Goal: Information Seeking & Learning: Learn about a topic

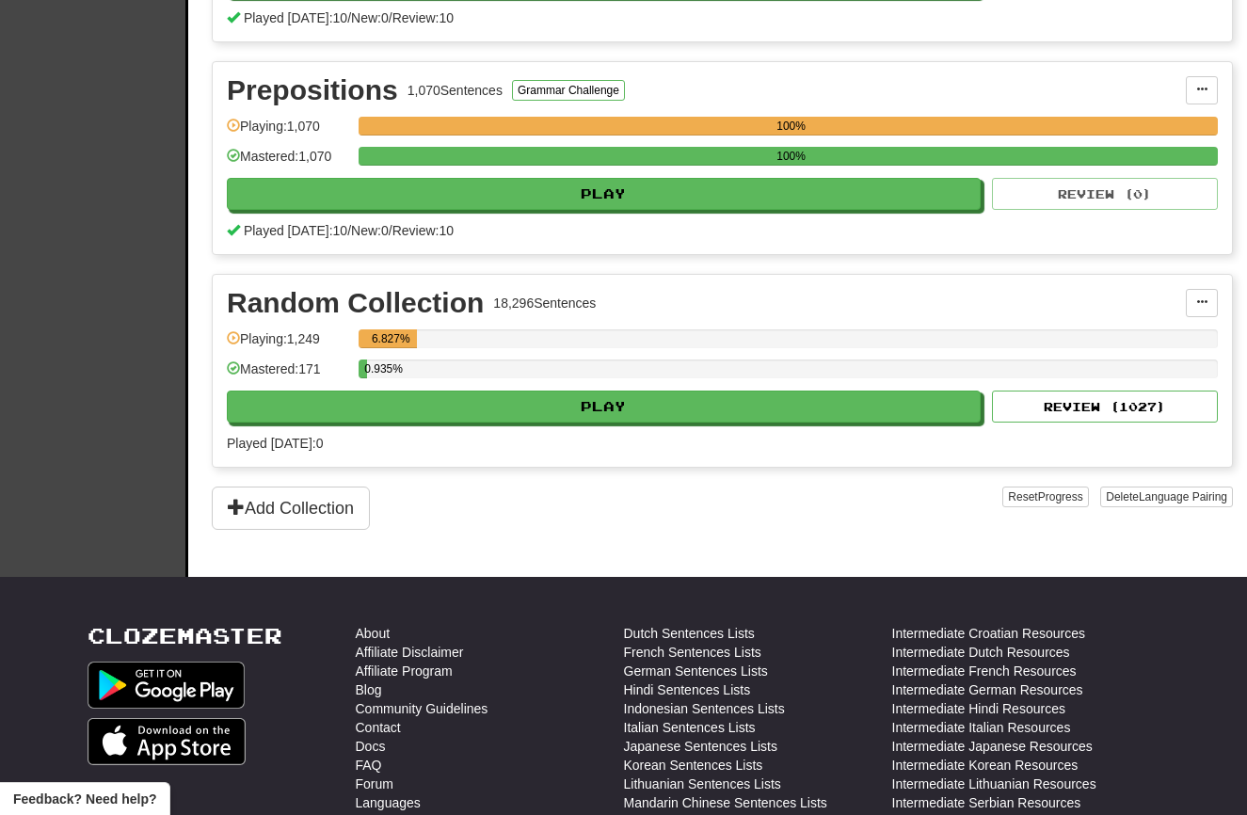
scroll to position [1048, 0]
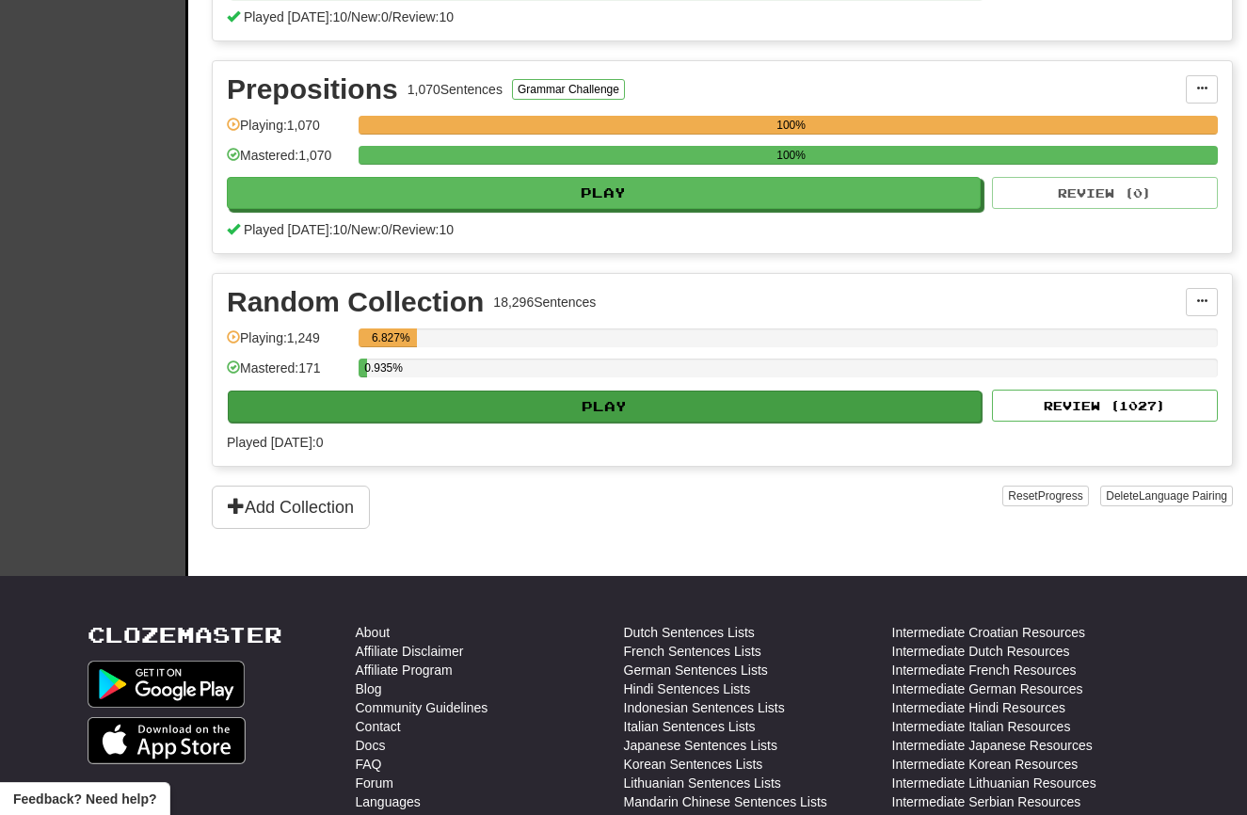
click at [467, 411] on button "Play" at bounding box center [605, 406] width 754 height 32
select select "**"
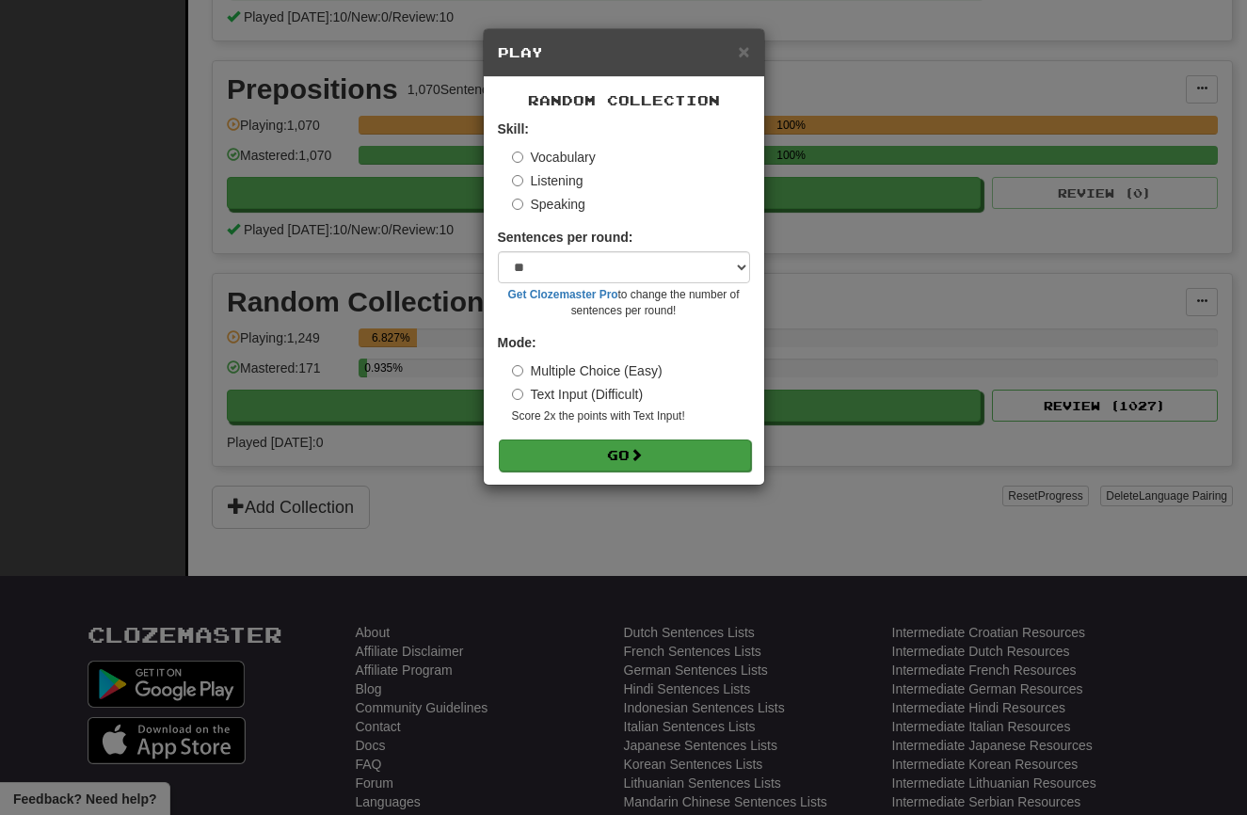
click at [609, 444] on button "Go" at bounding box center [625, 455] width 252 height 32
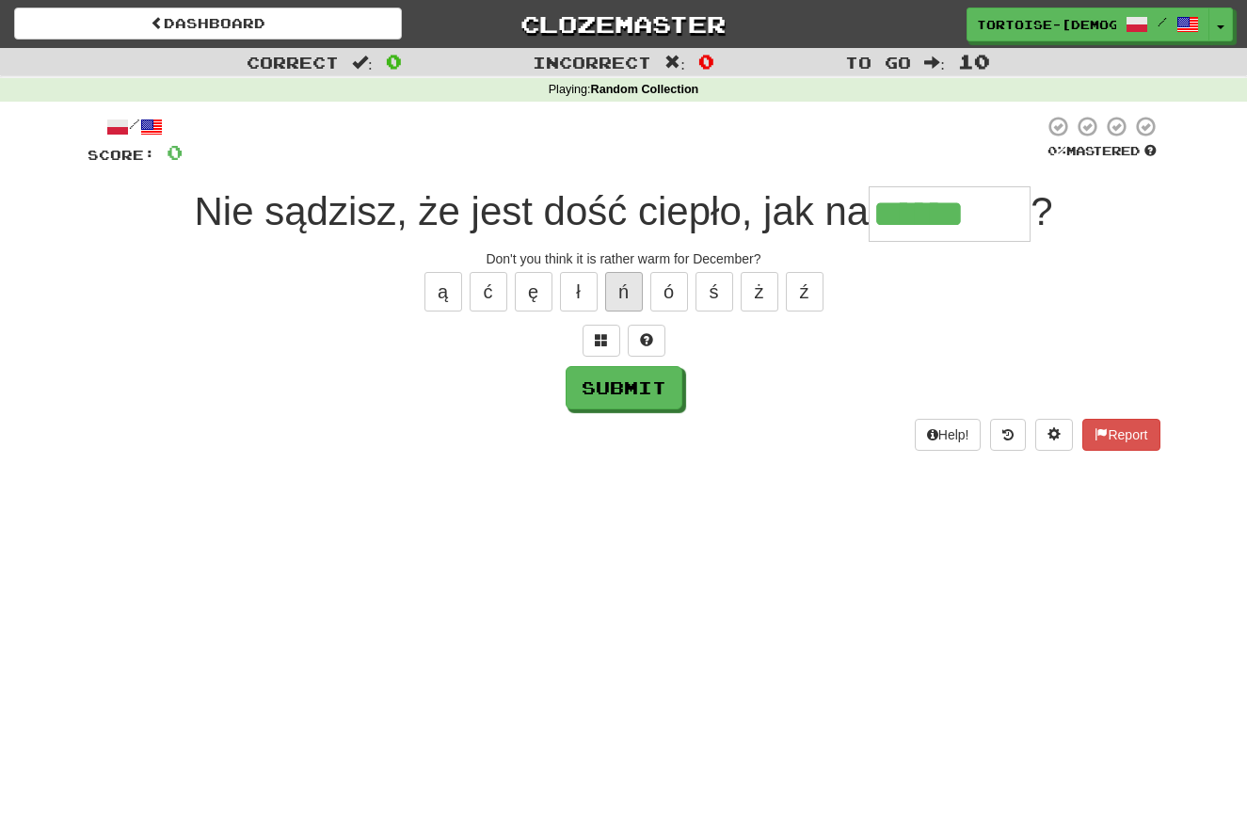
click at [627, 289] on button "ń" at bounding box center [624, 292] width 38 height 40
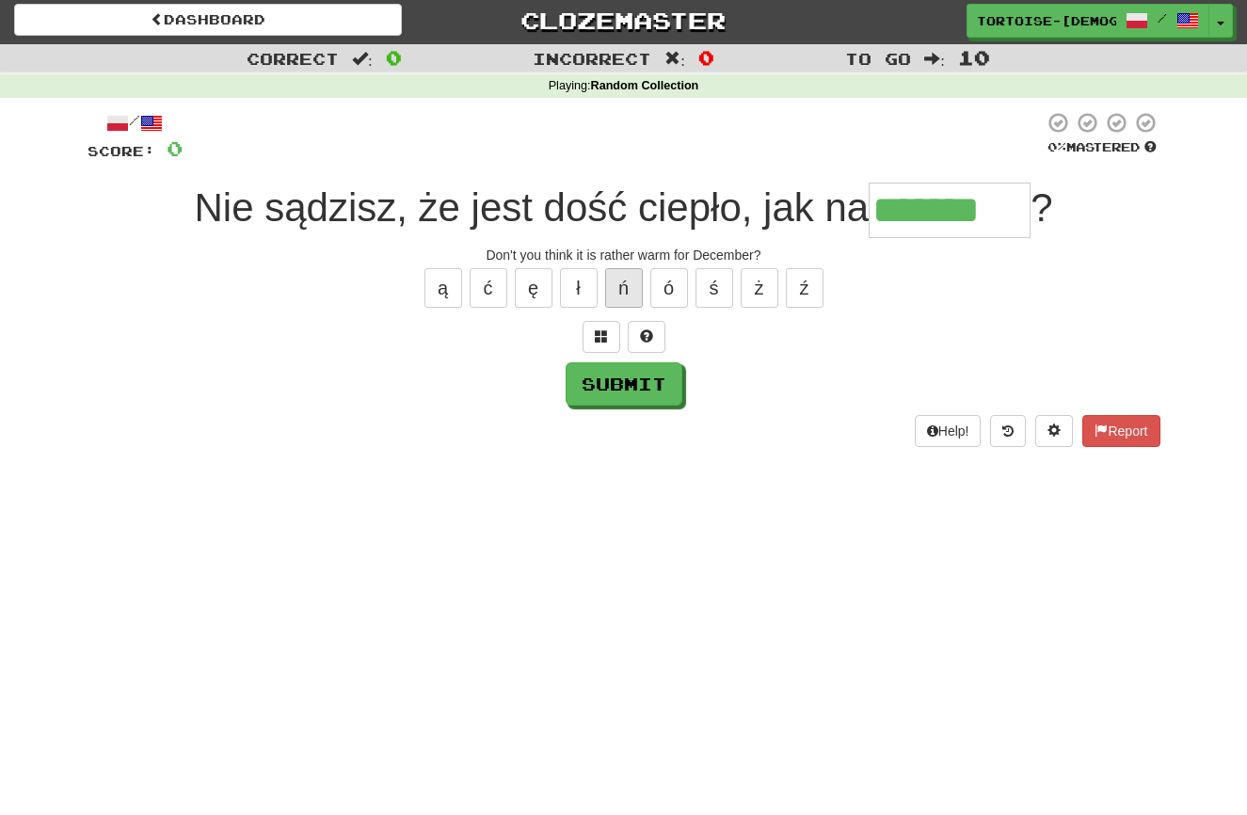
click at [621, 292] on button "ń" at bounding box center [624, 288] width 38 height 40
type input "********"
click at [683, 383] on div "Submit" at bounding box center [623, 383] width 1072 height 43
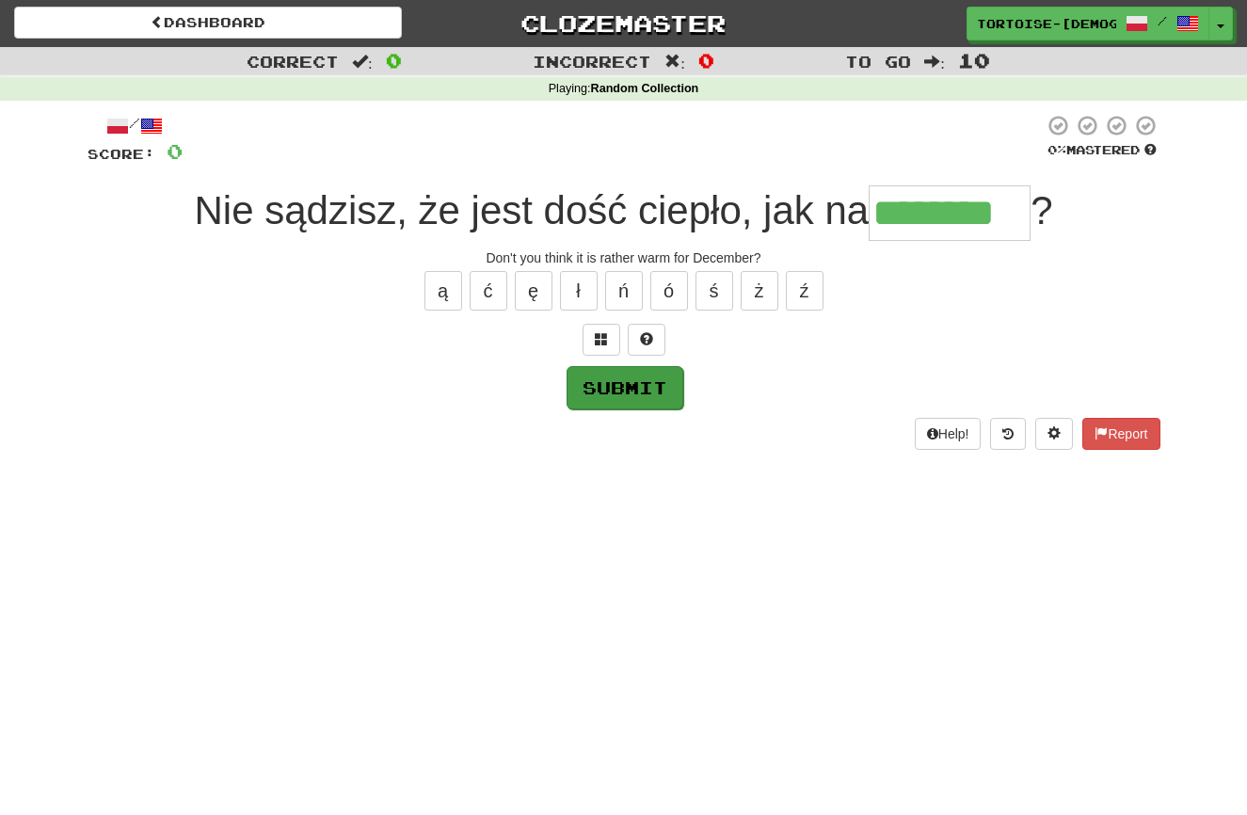
scroll to position [4, 0]
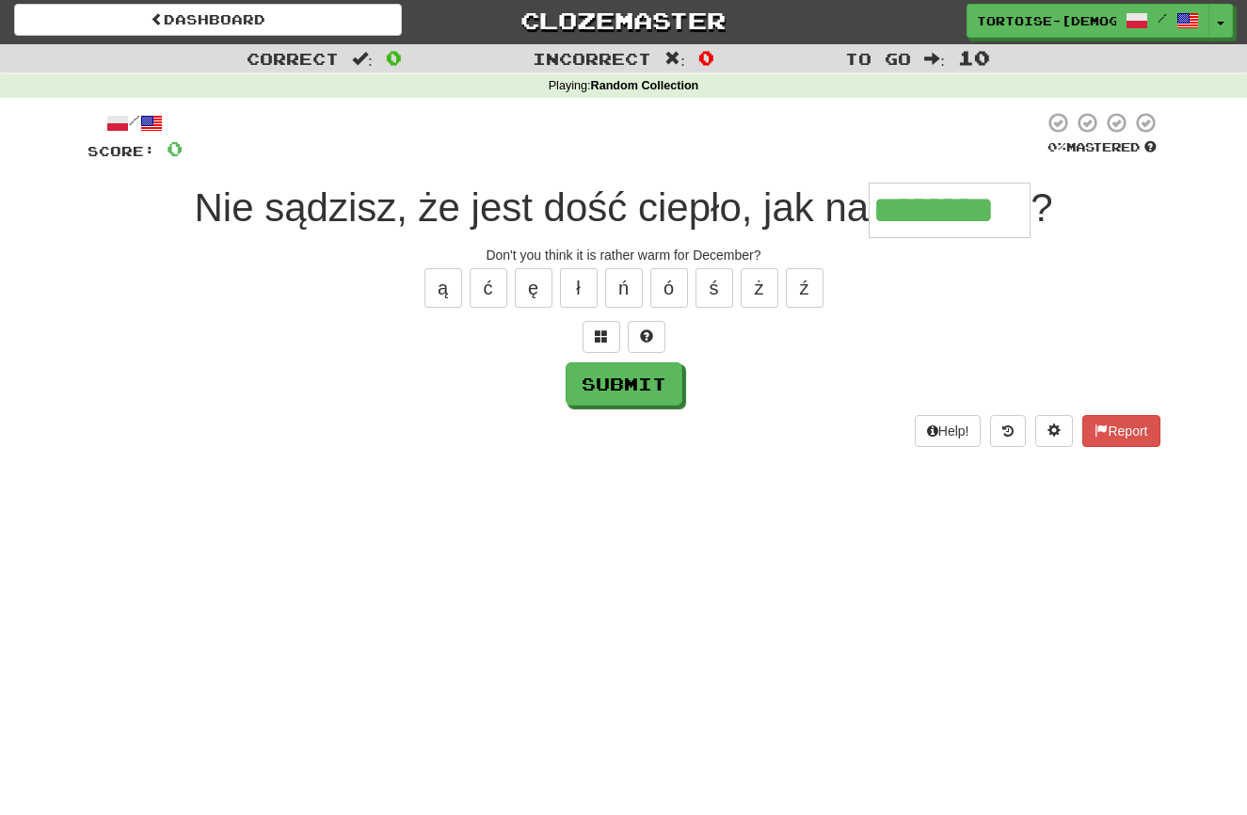
click at [665, 382] on button "Submit" at bounding box center [623, 383] width 117 height 43
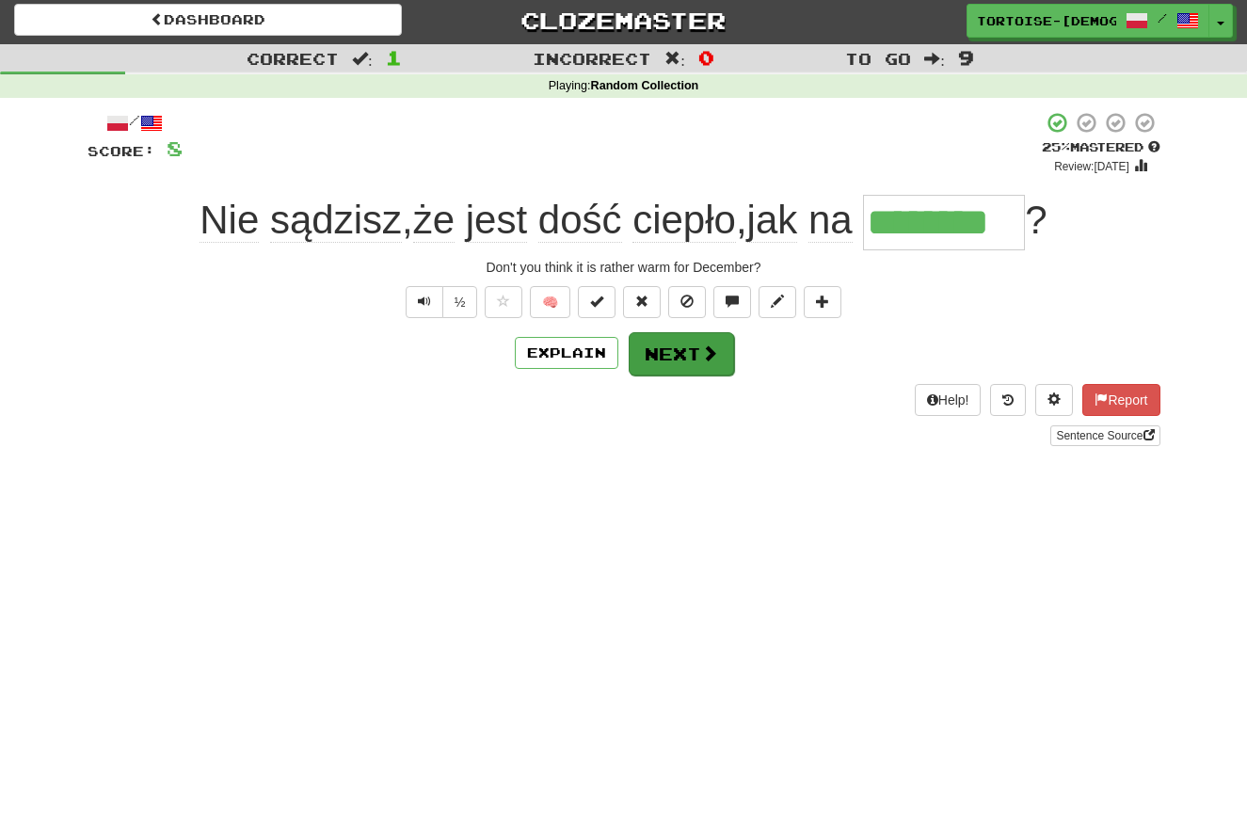
click at [691, 352] on button "Next" at bounding box center [680, 353] width 105 height 43
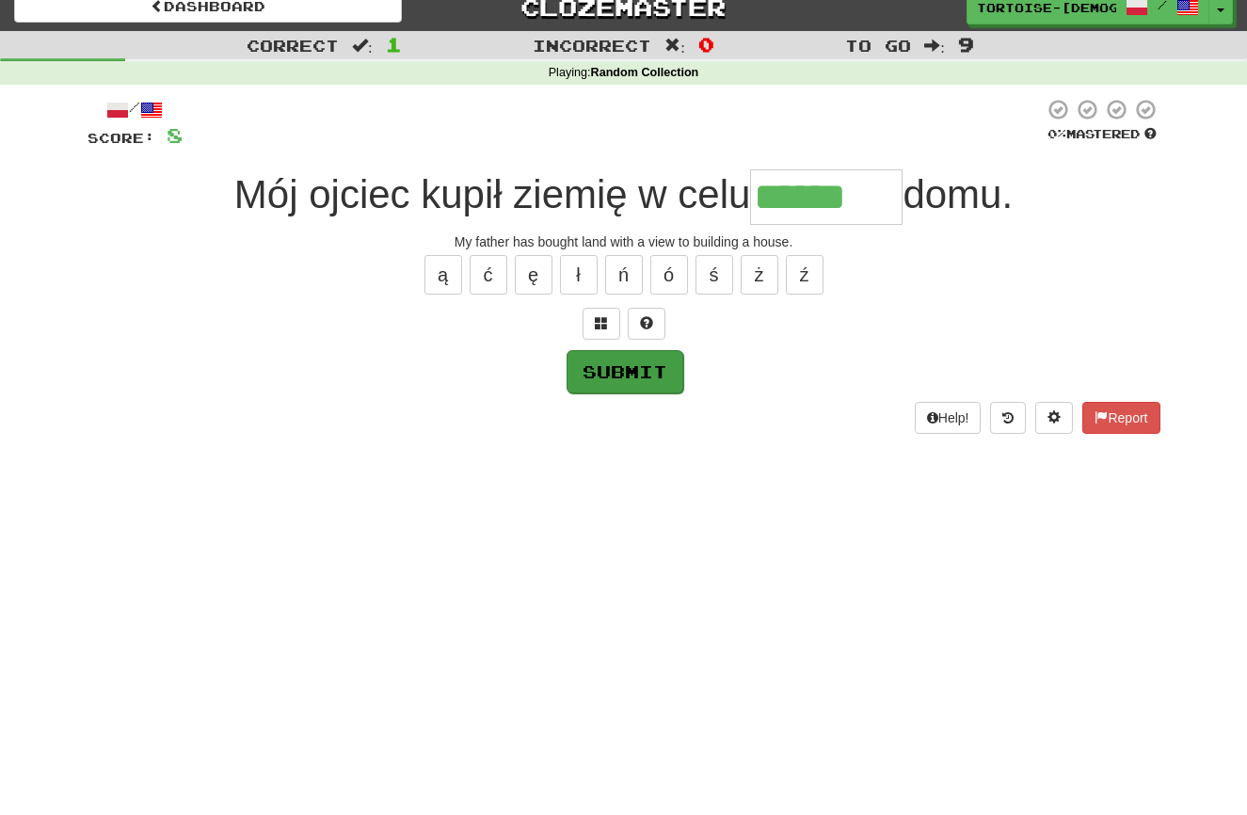
scroll to position [17, 0]
type input "******"
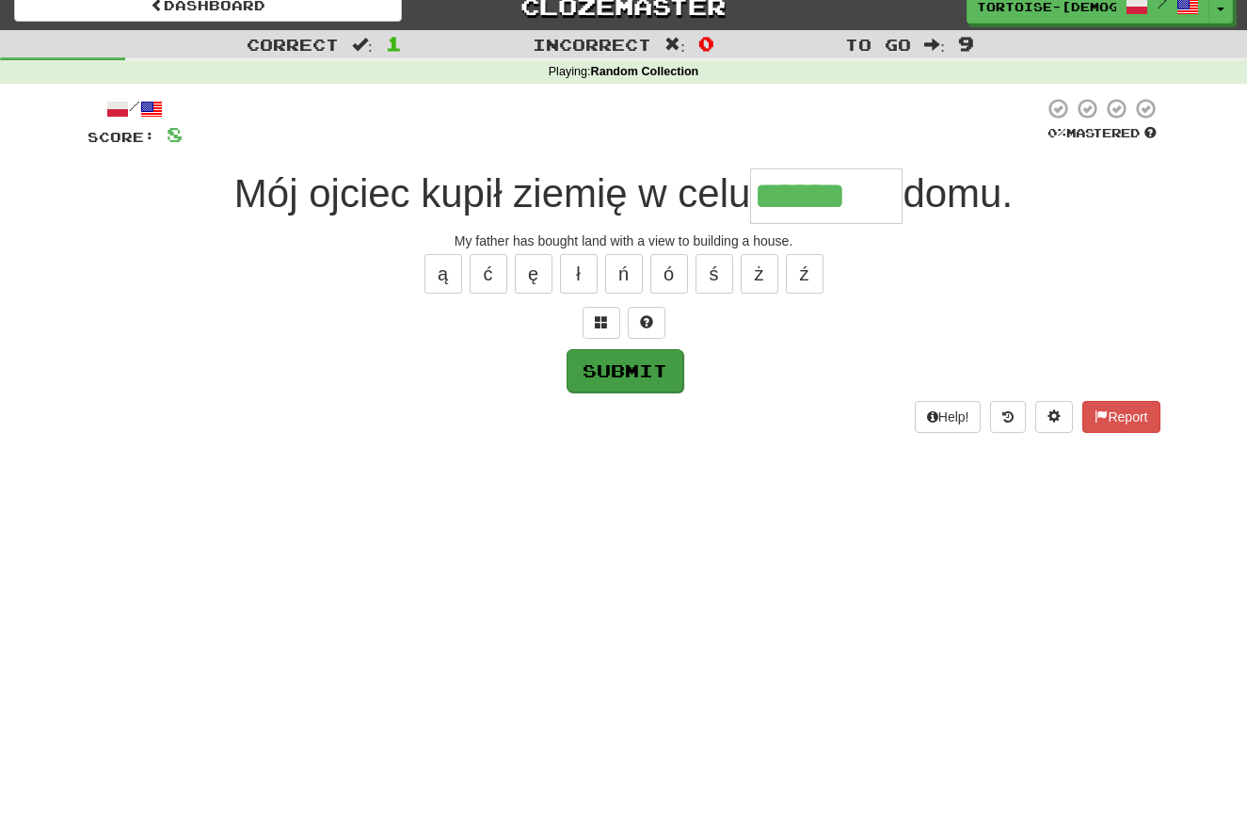
click at [652, 373] on button "Submit" at bounding box center [624, 370] width 117 height 43
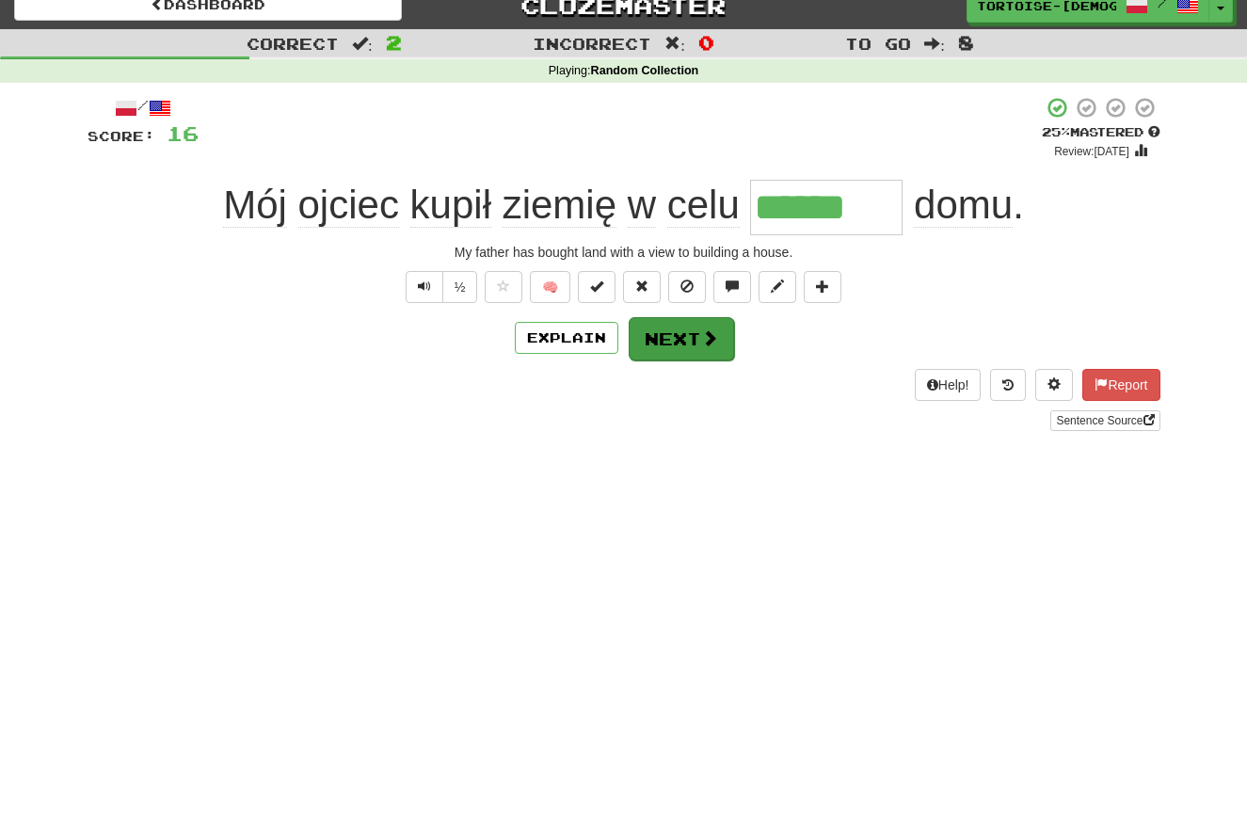
scroll to position [21, 1]
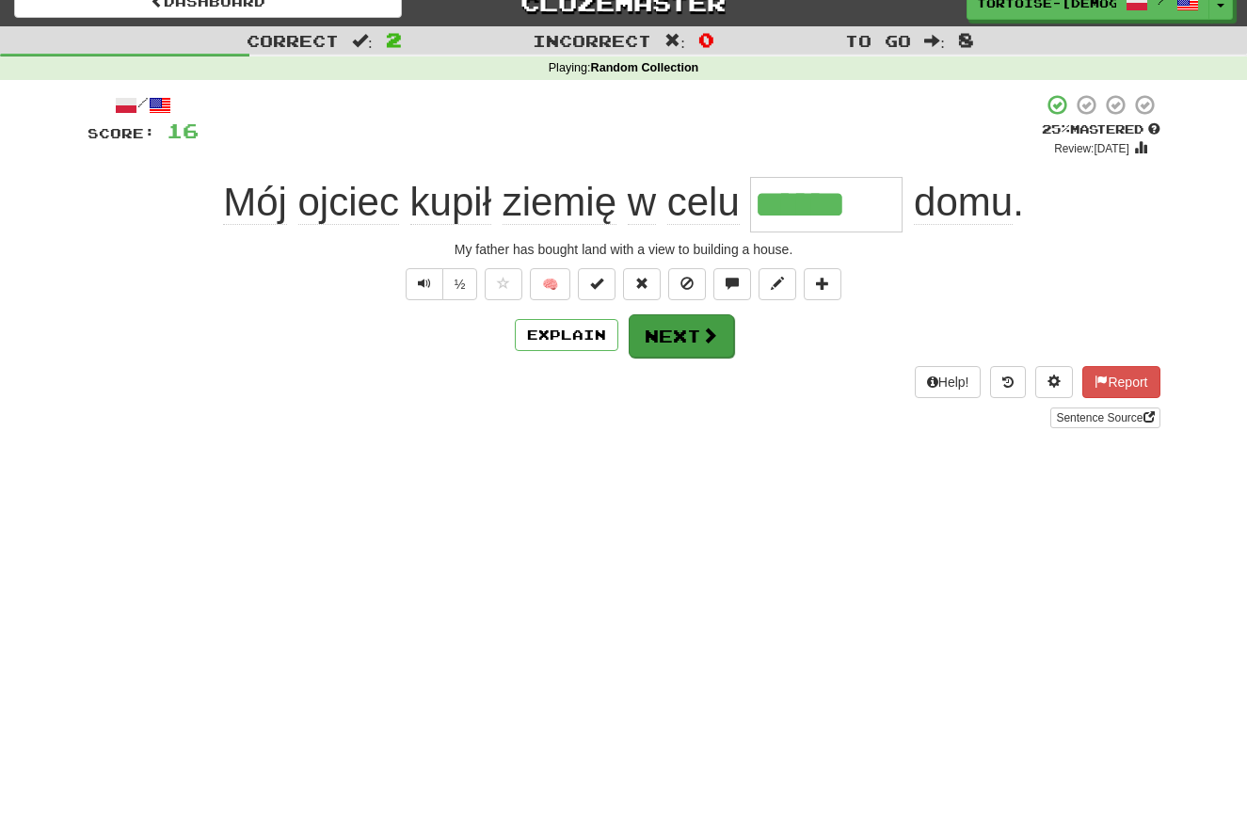
click at [685, 336] on button "Next" at bounding box center [680, 335] width 105 height 43
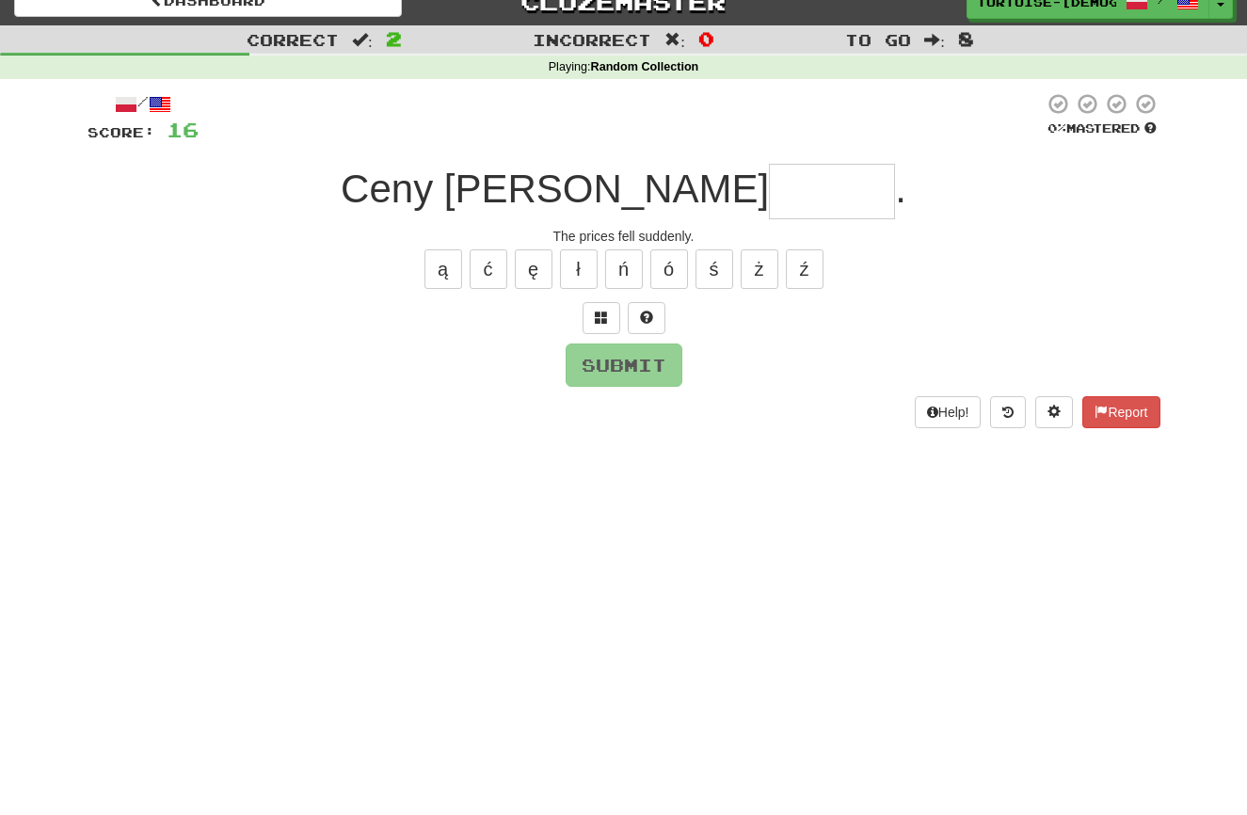
scroll to position [18, 0]
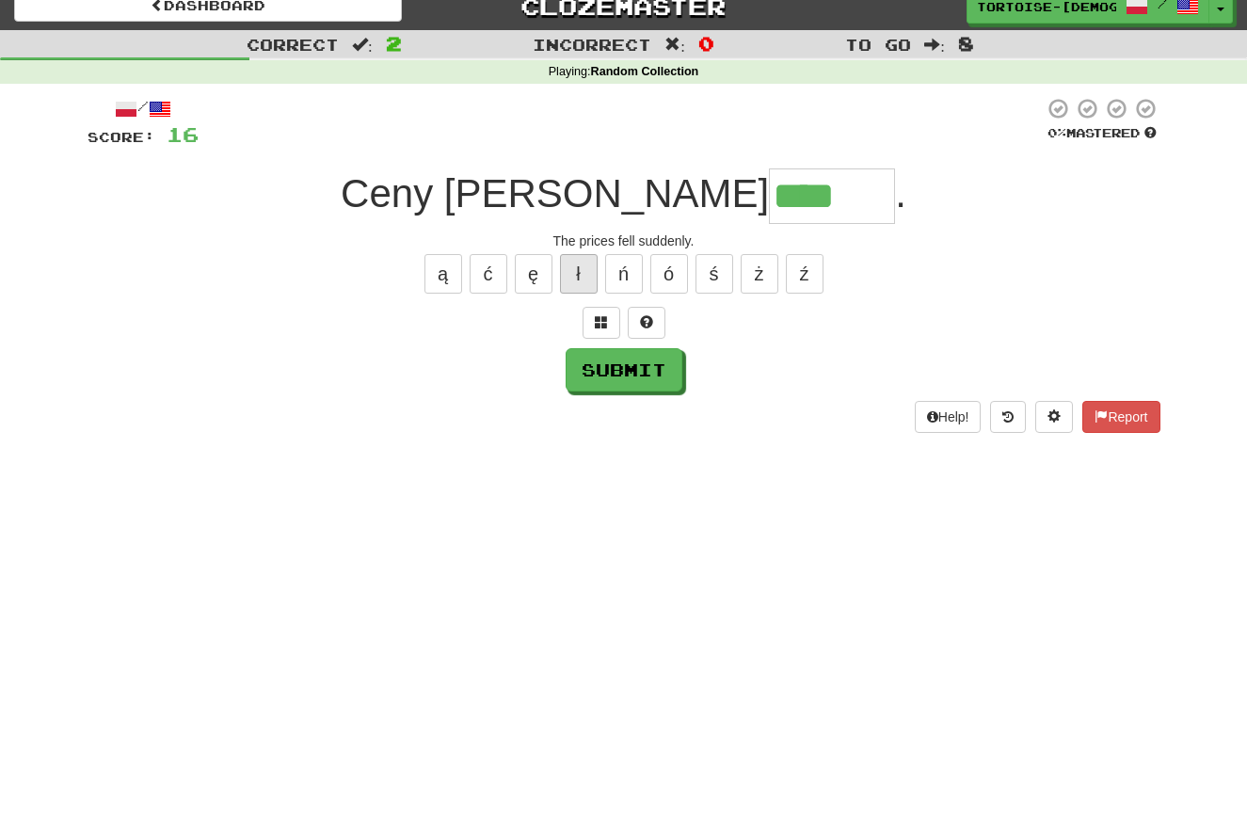
click at [582, 281] on button "ł" at bounding box center [579, 274] width 38 height 40
type input "******"
click at [604, 357] on button "Submit" at bounding box center [624, 370] width 117 height 43
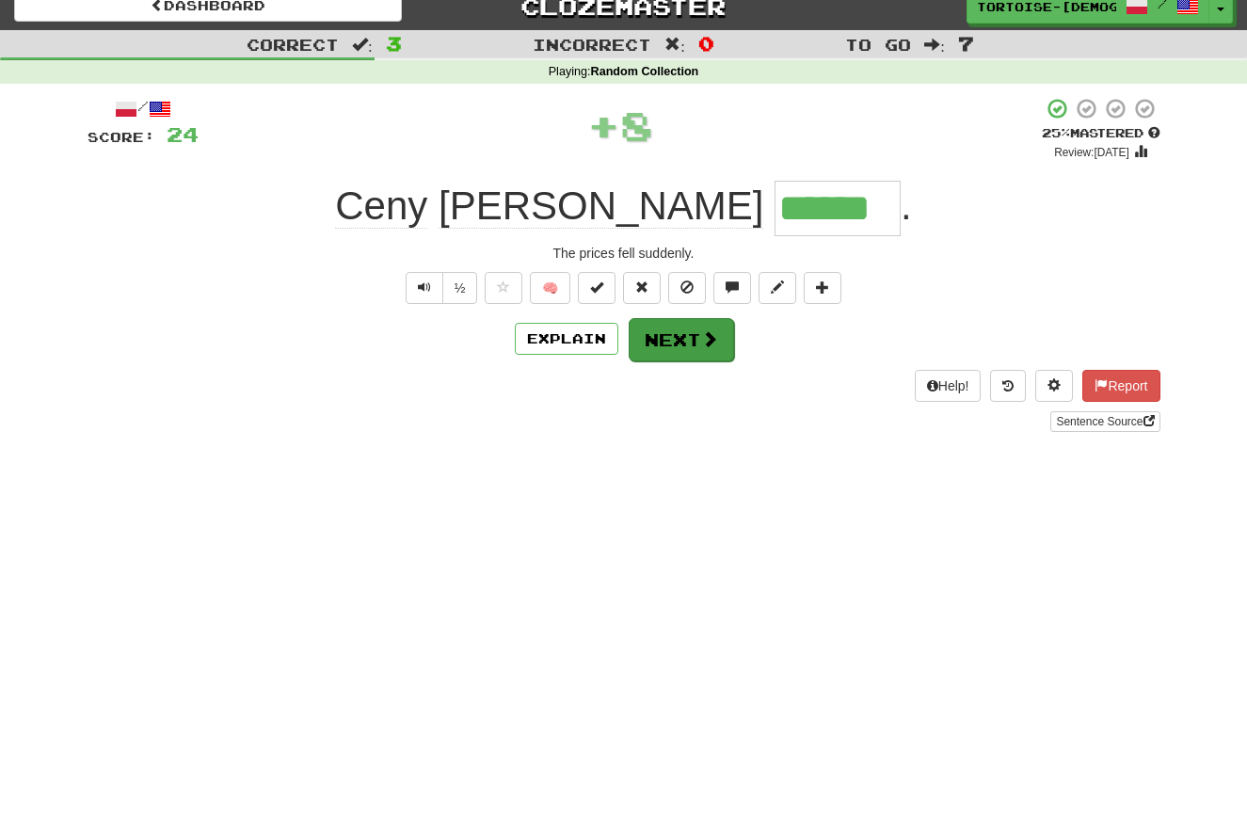
click at [657, 347] on button "Next" at bounding box center [680, 339] width 105 height 43
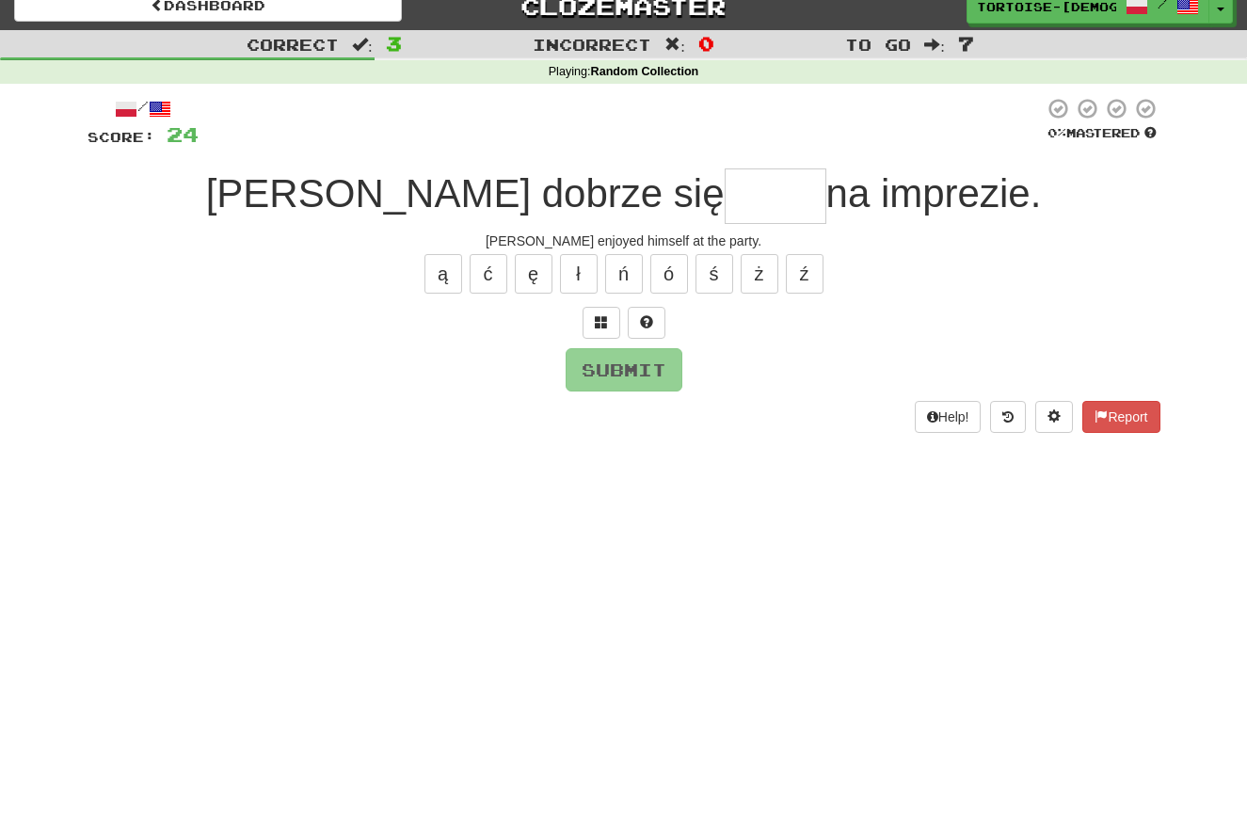
type input "*"
click at [584, 271] on button "ł" at bounding box center [579, 274] width 38 height 40
type input "*****"
click at [641, 371] on button "Submit" at bounding box center [624, 370] width 117 height 43
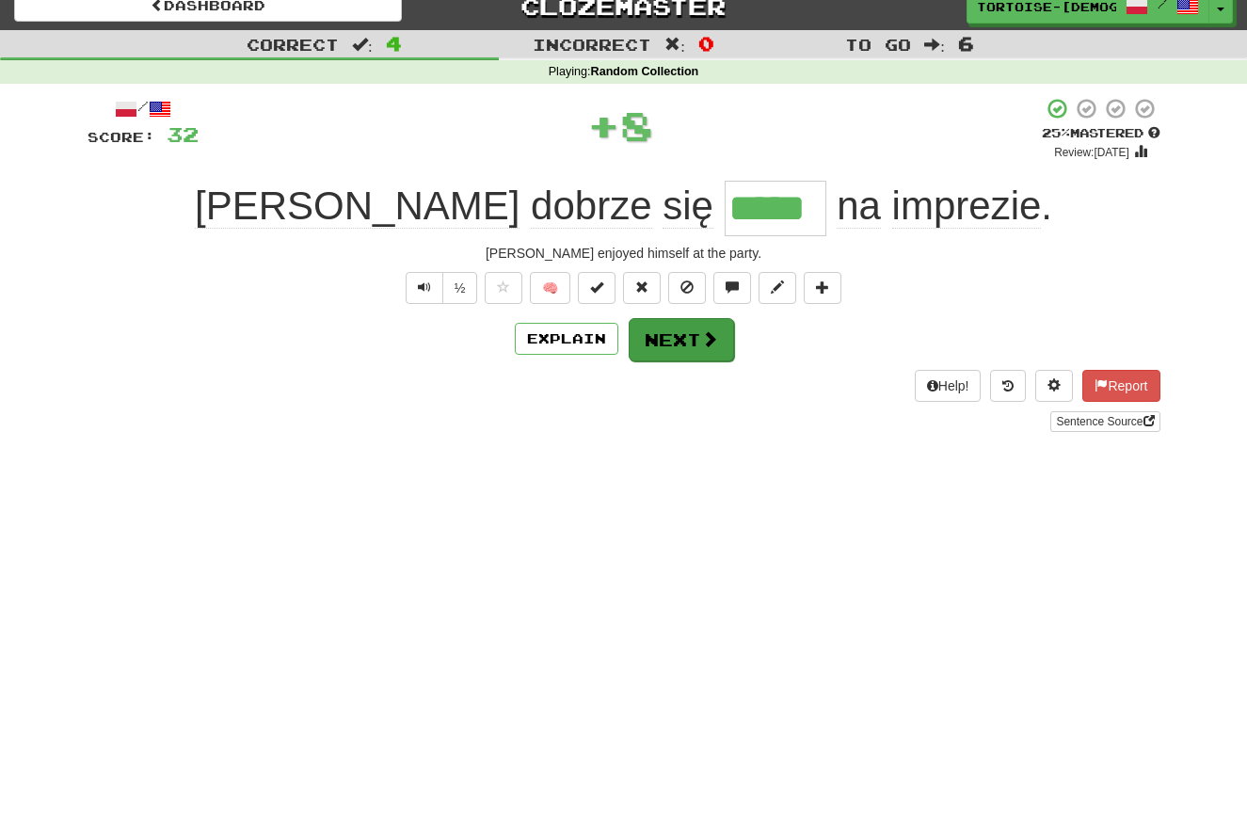
click at [675, 343] on button "Next" at bounding box center [680, 339] width 105 height 43
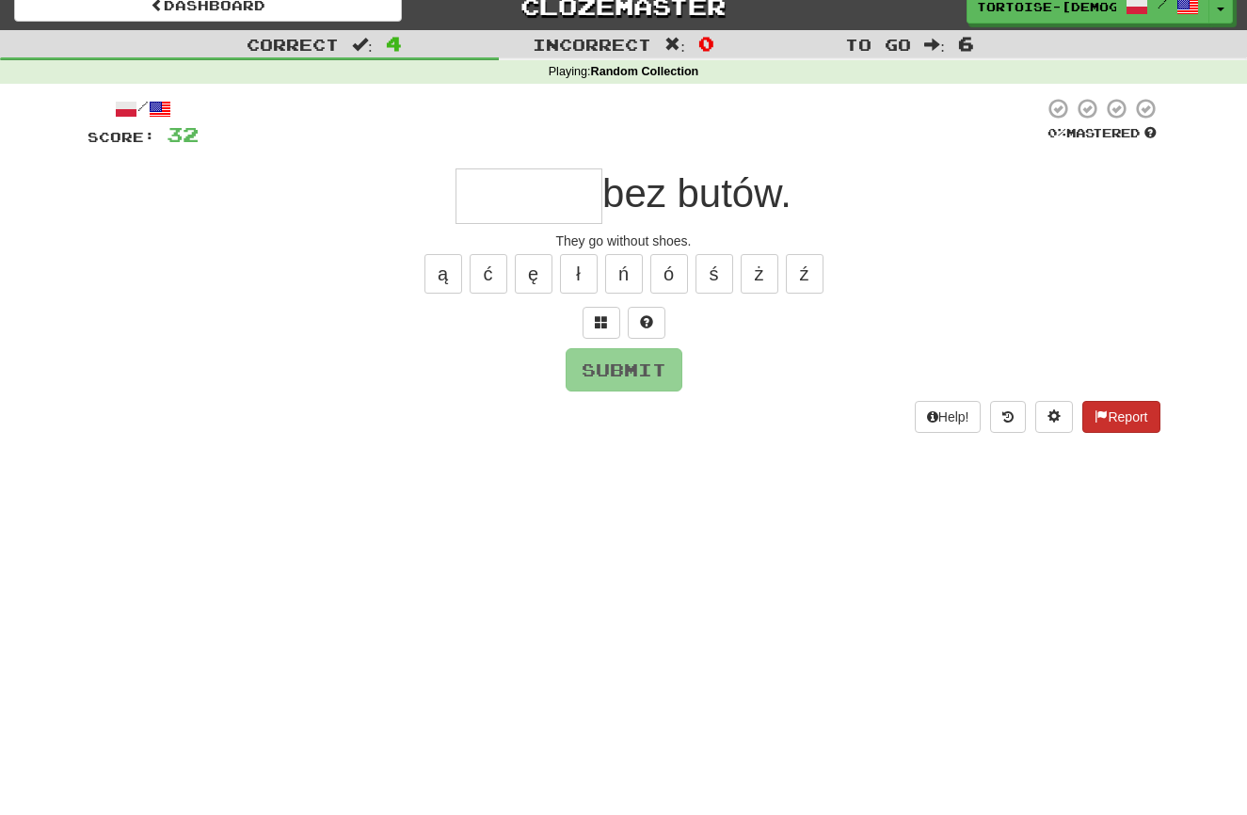
click at [1098, 409] on span at bounding box center [1100, 415] width 13 height 13
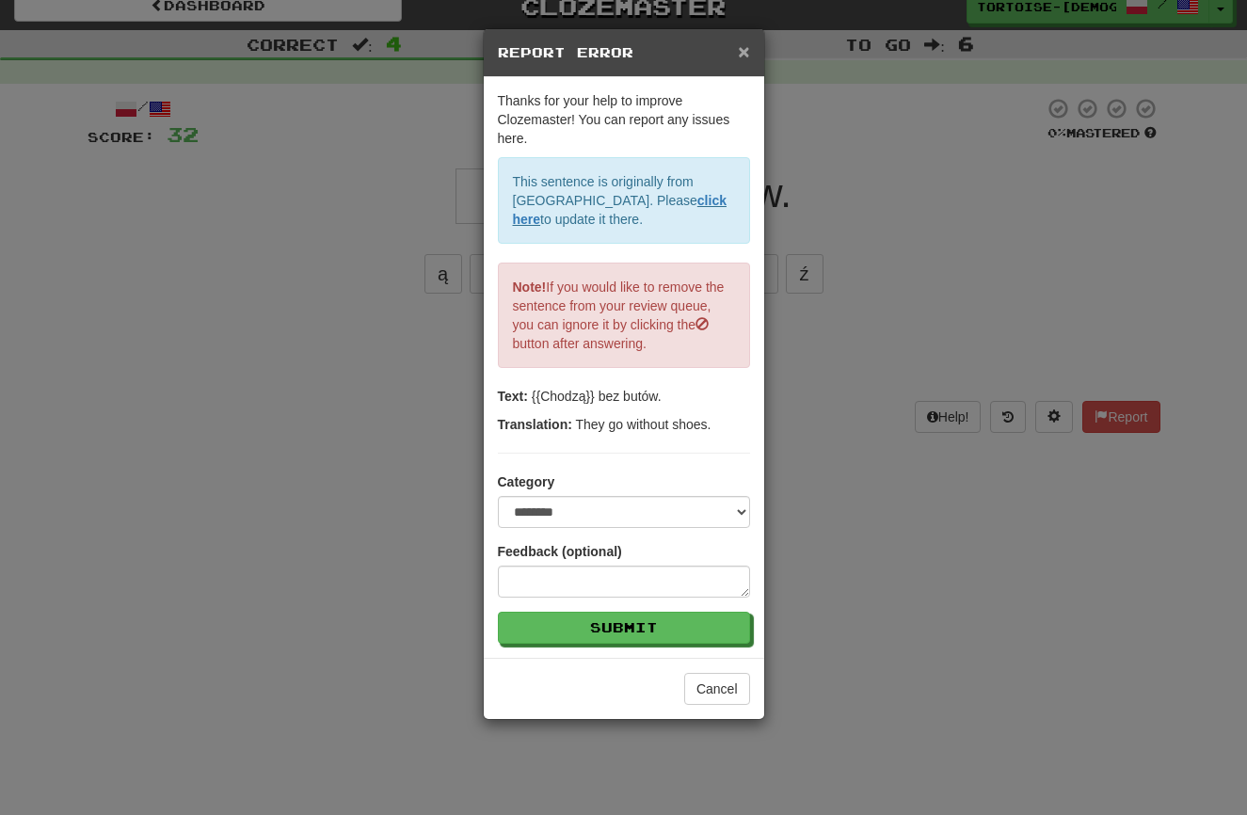
click at [743, 52] on span "×" at bounding box center [743, 51] width 11 height 22
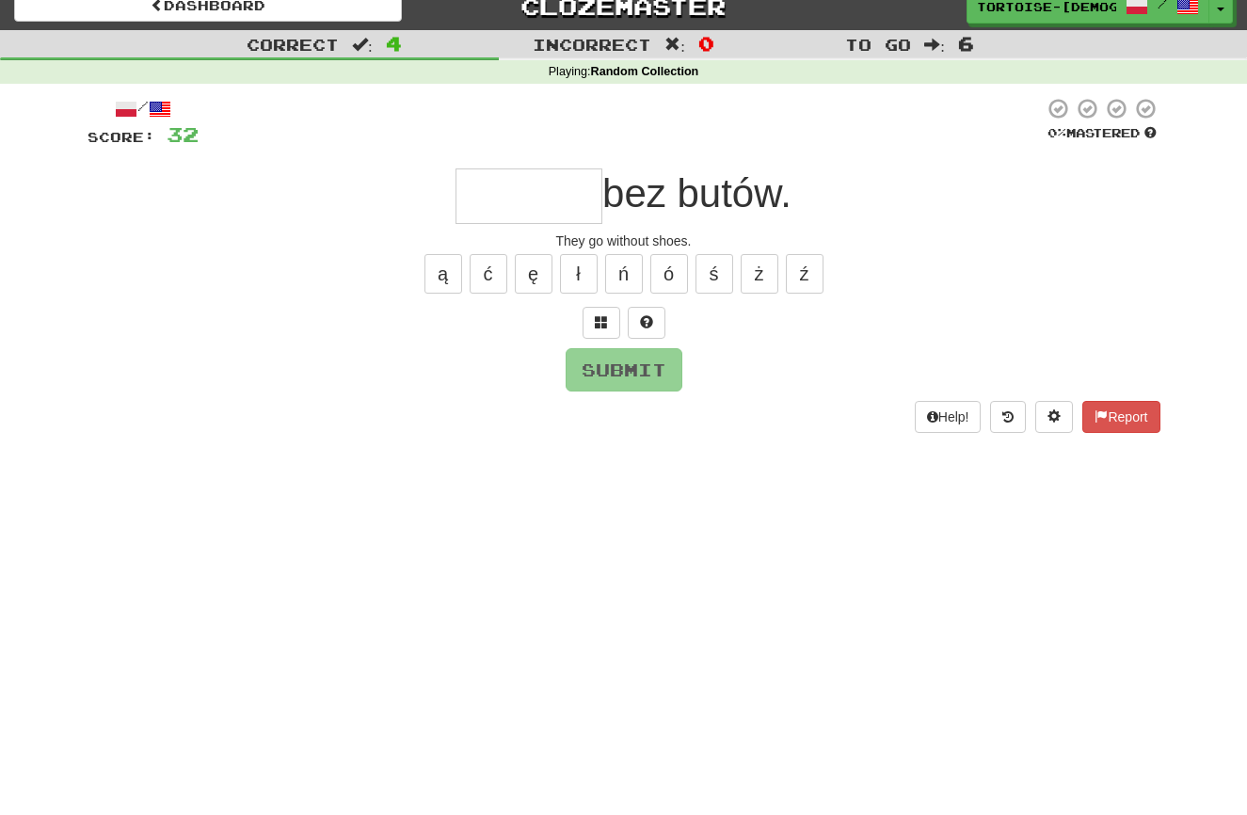
click at [540, 195] on input "text" at bounding box center [528, 196] width 147 height 56
click at [437, 272] on button "ą" at bounding box center [443, 274] width 38 height 40
click at [638, 372] on button "Submit" at bounding box center [623, 369] width 117 height 43
type input "******"
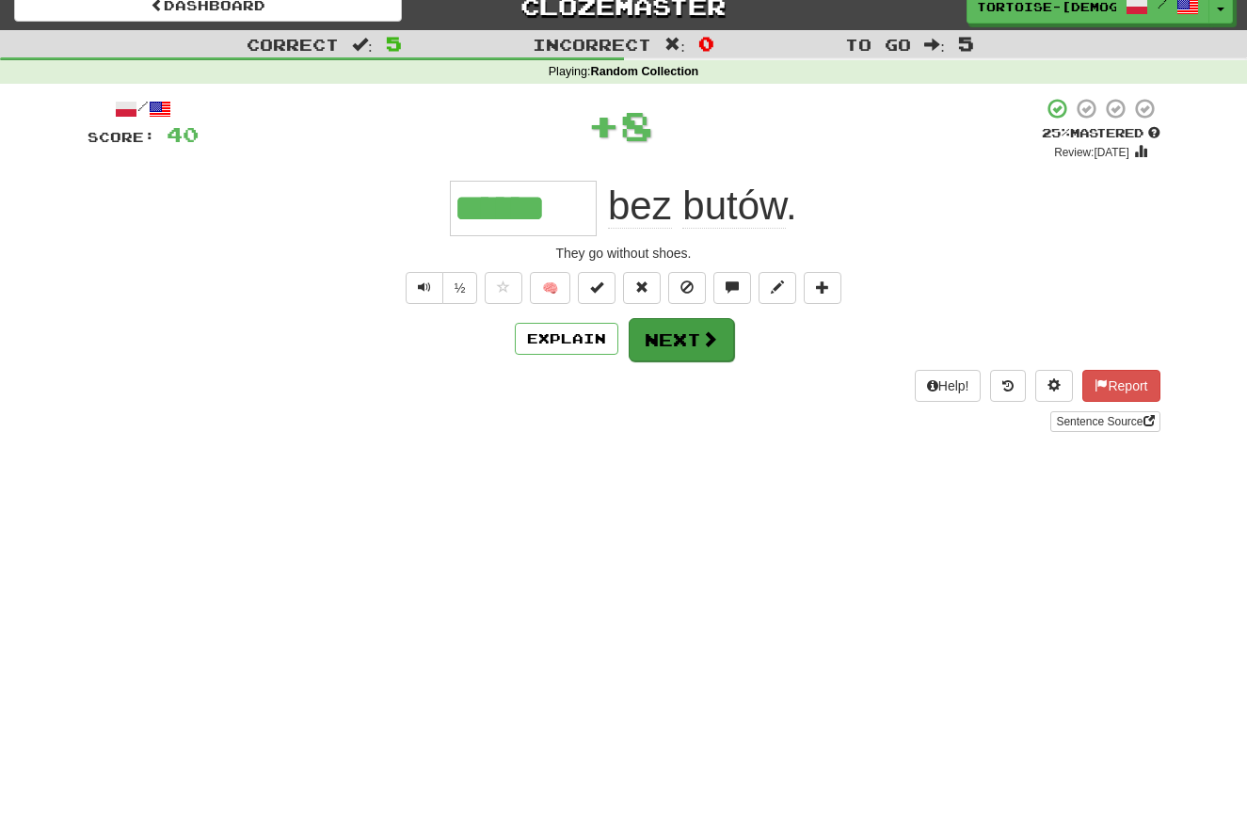
click at [663, 342] on button "Next" at bounding box center [680, 339] width 105 height 43
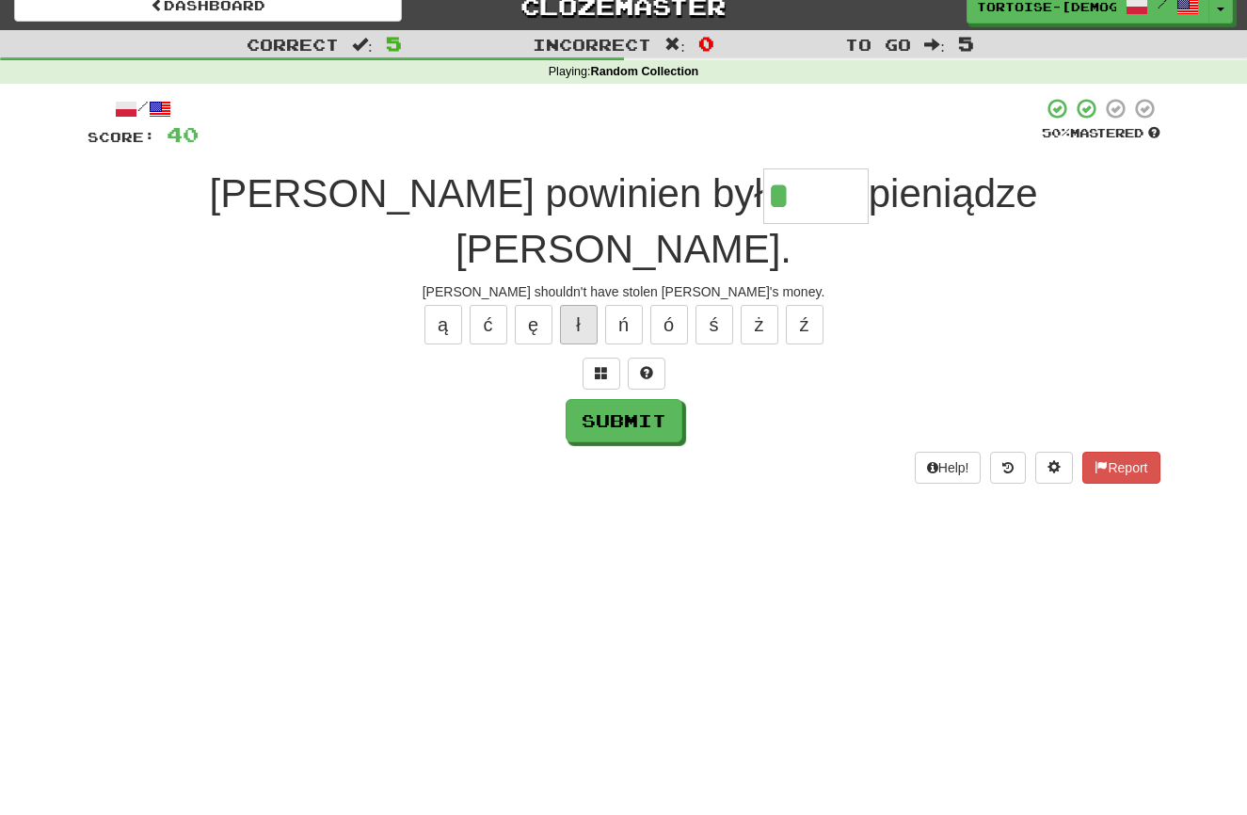
click at [574, 305] on button "ł" at bounding box center [579, 325] width 38 height 40
click at [1086, 452] on button "Report" at bounding box center [1120, 468] width 77 height 32
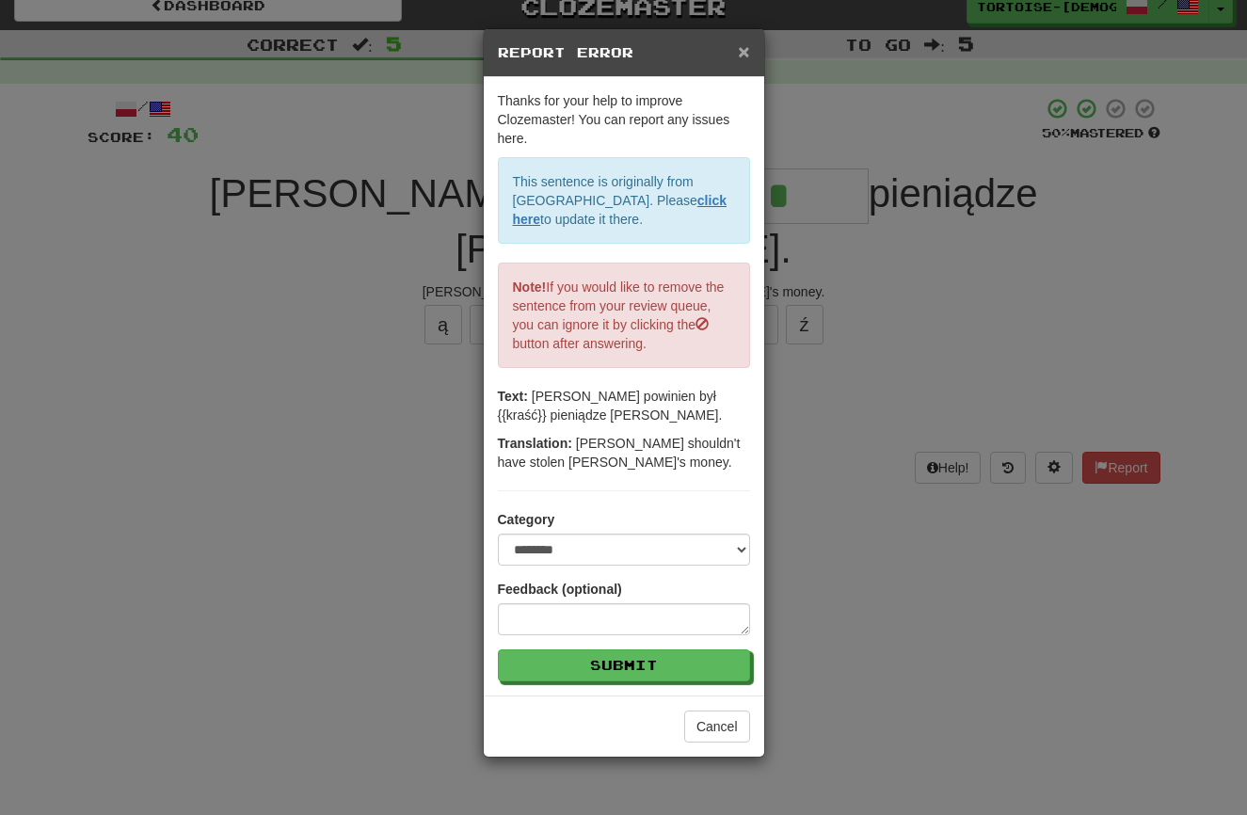
click at [739, 49] on span "×" at bounding box center [743, 51] width 11 height 22
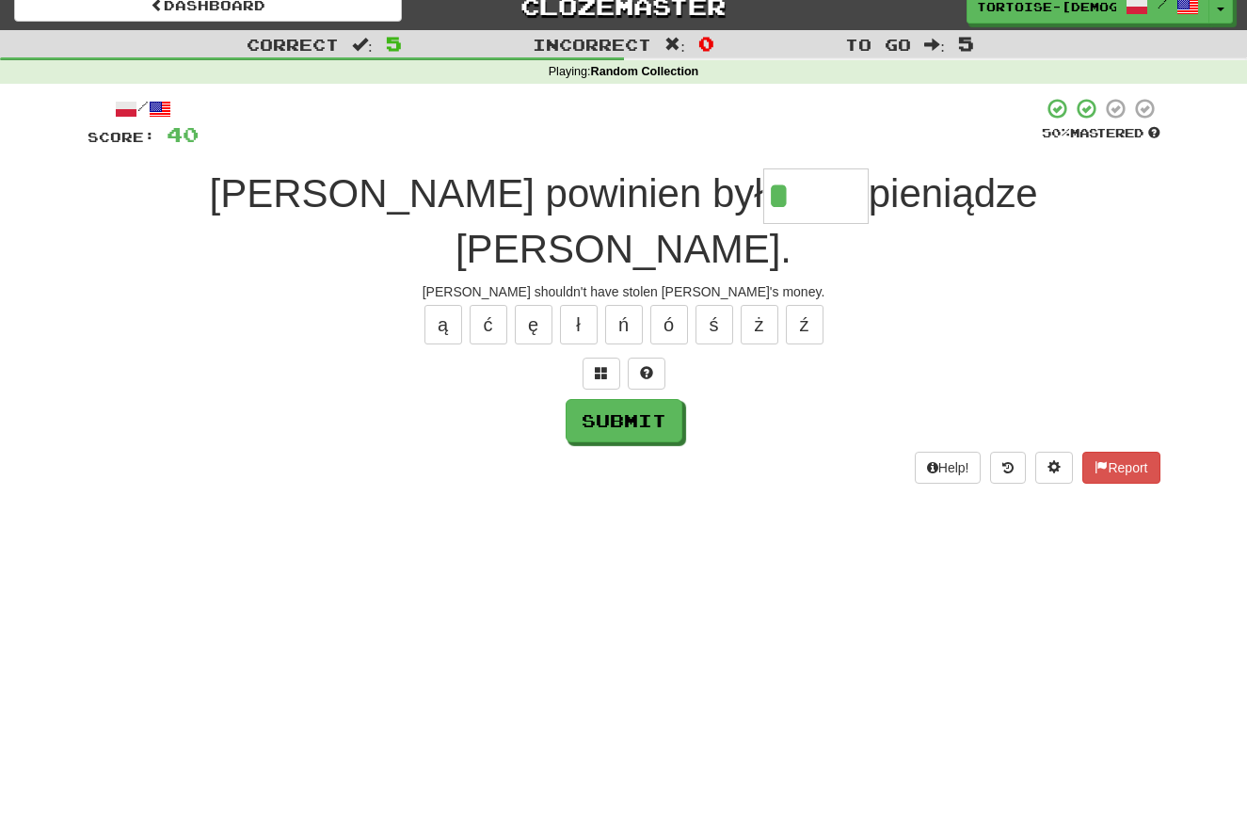
click at [763, 199] on input "*" at bounding box center [815, 196] width 105 height 56
click at [707, 305] on button "ś" at bounding box center [714, 325] width 38 height 40
drag, startPoint x: 487, startPoint y: 267, endPoint x: 559, endPoint y: 306, distance: 81.2
click at [495, 305] on button "ć" at bounding box center [488, 325] width 38 height 40
type input "*****"
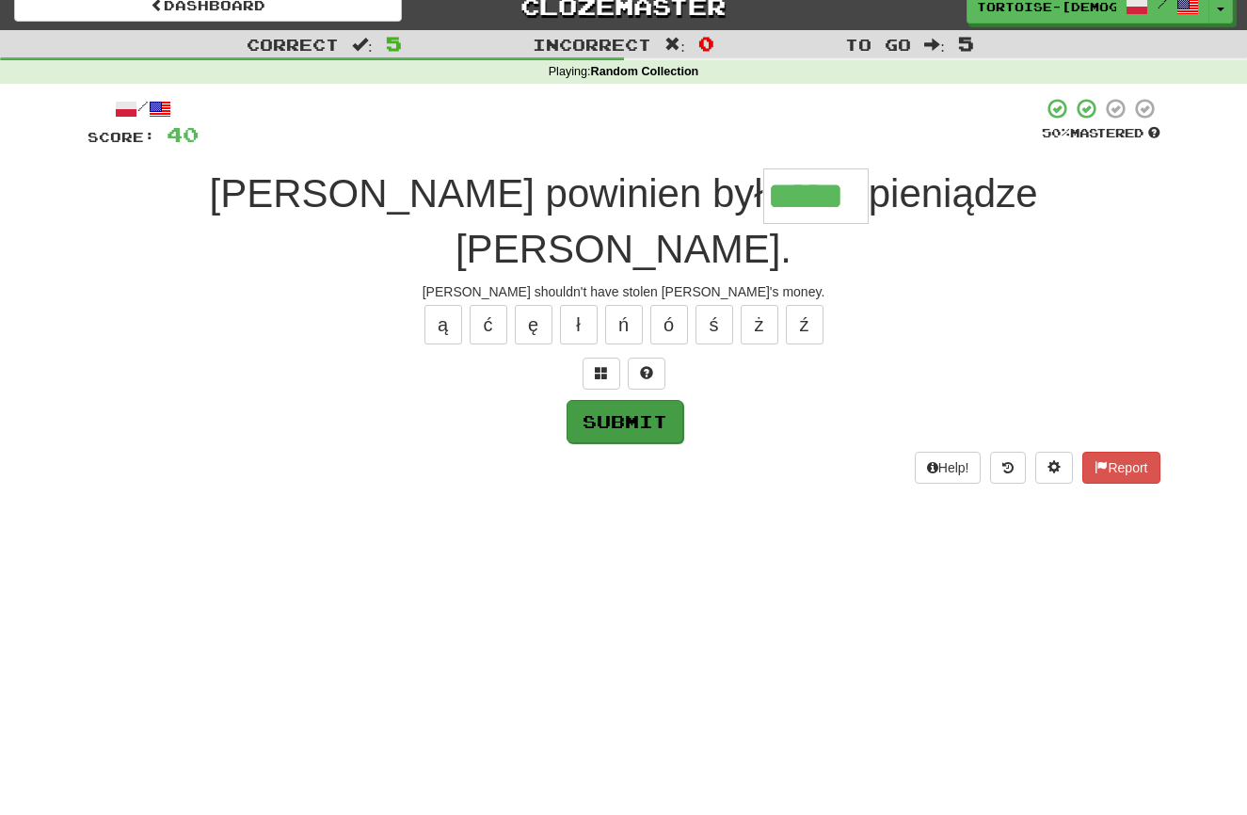
click at [666, 400] on button "Submit" at bounding box center [624, 421] width 117 height 43
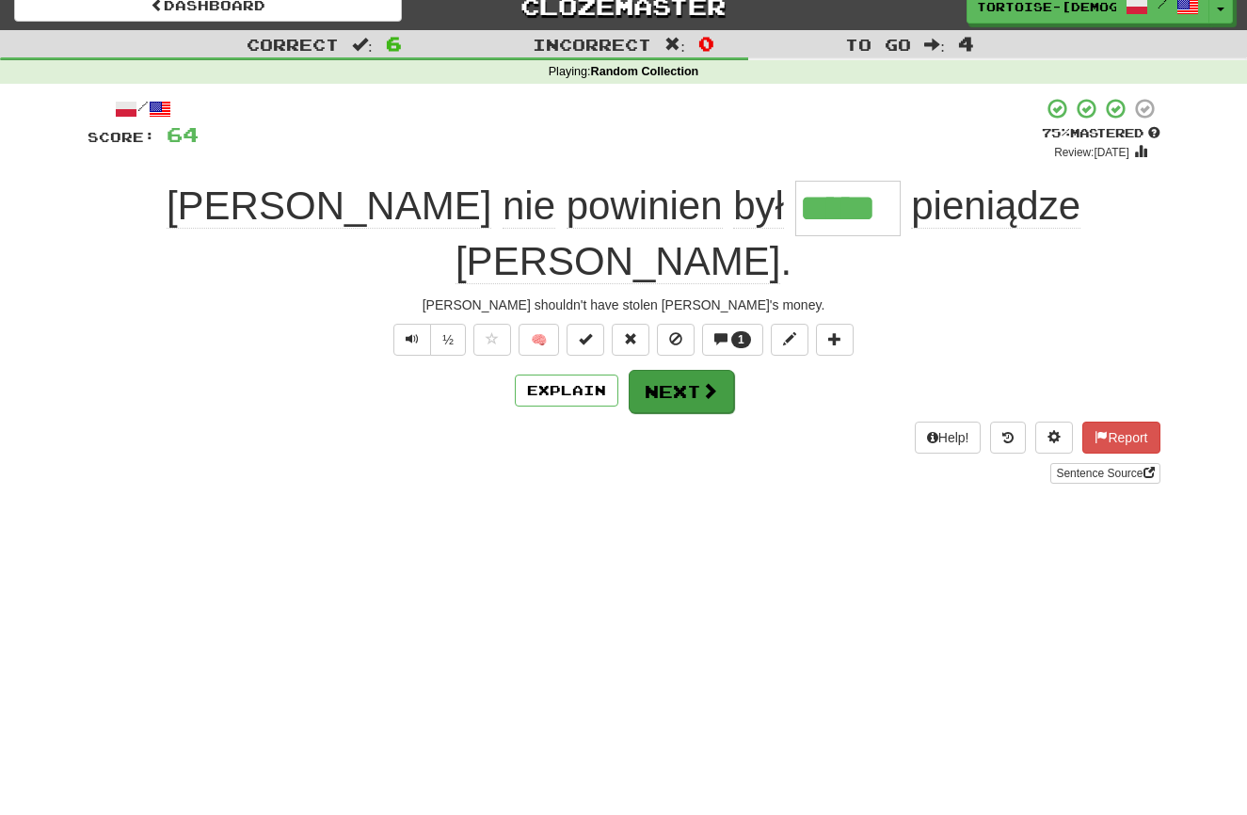
click at [681, 370] on button "Next" at bounding box center [680, 391] width 105 height 43
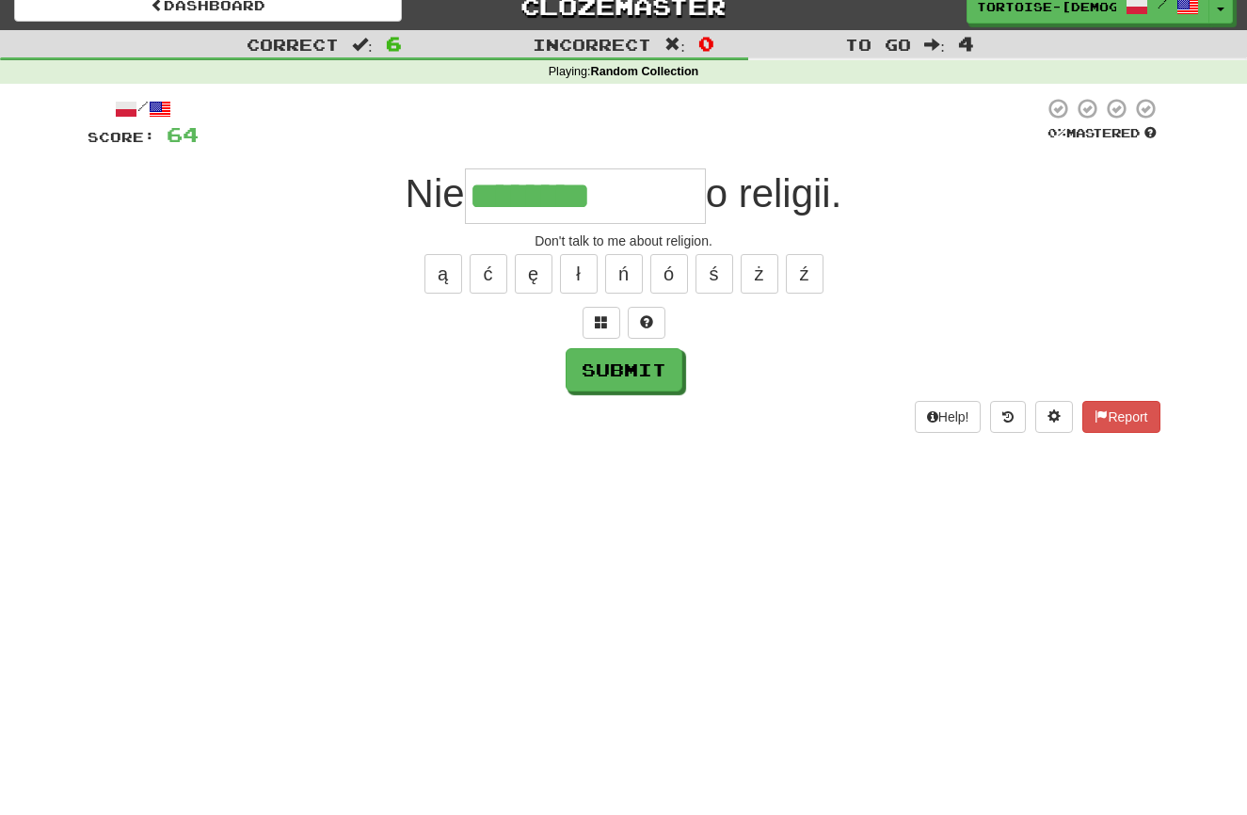
scroll to position [17, 0]
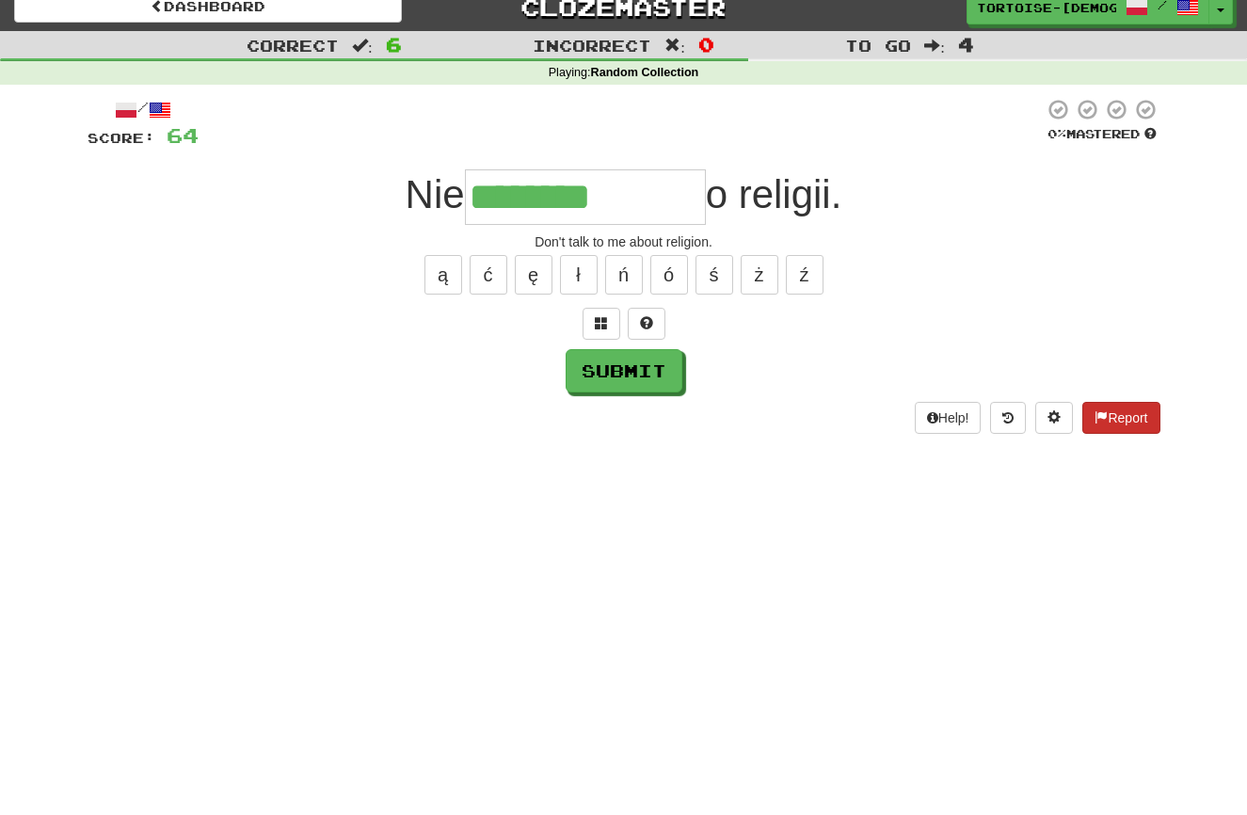
click at [1103, 410] on span at bounding box center [1100, 416] width 13 height 13
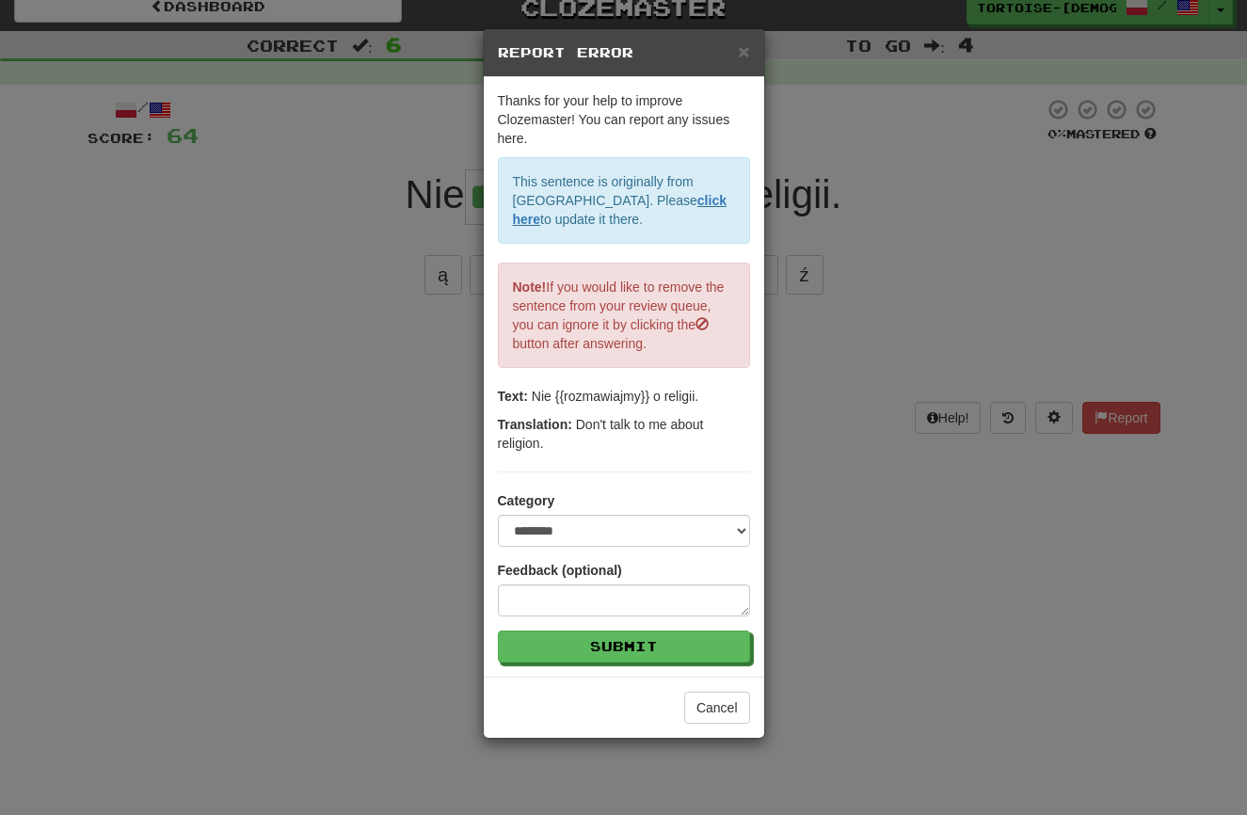
click at [741, 47] on span "×" at bounding box center [743, 51] width 11 height 22
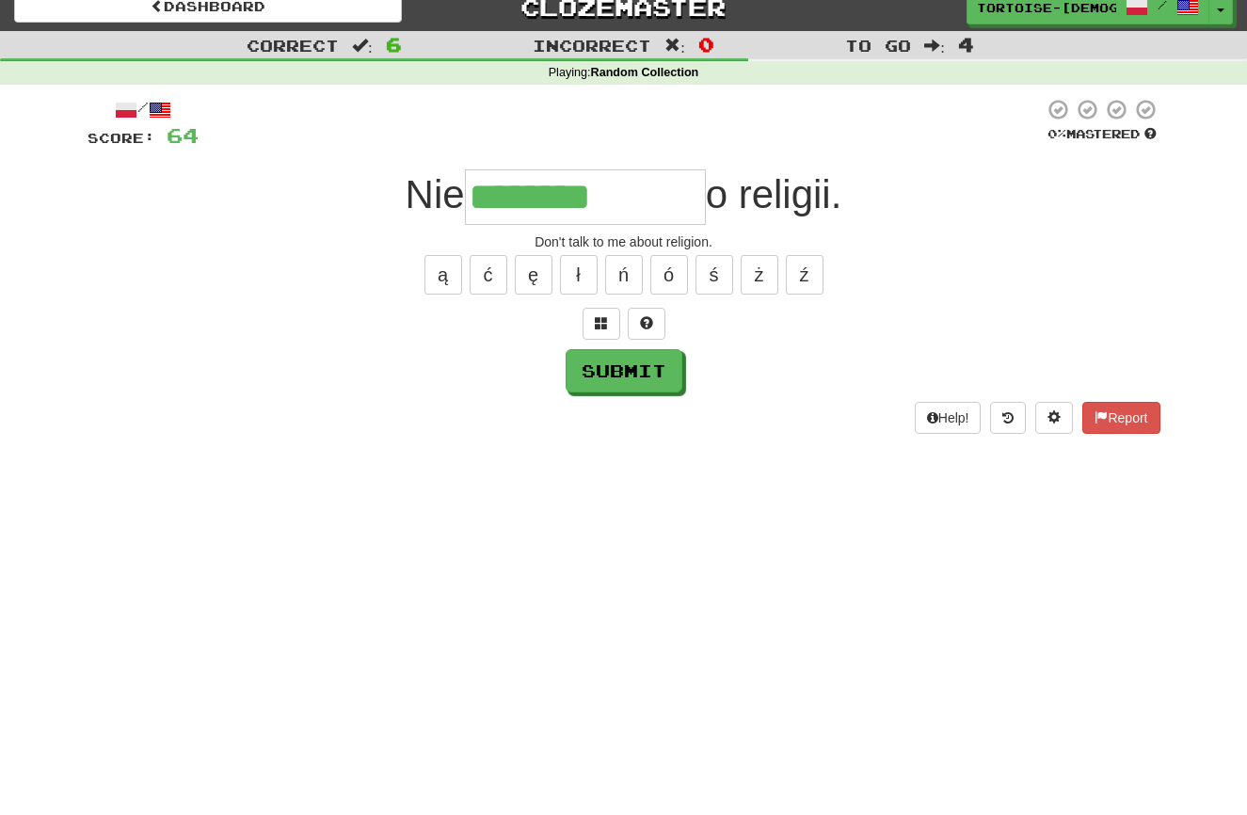
click at [649, 196] on input "********" at bounding box center [585, 197] width 241 height 56
type input "**********"
click at [598, 365] on button "Submit" at bounding box center [624, 371] width 117 height 43
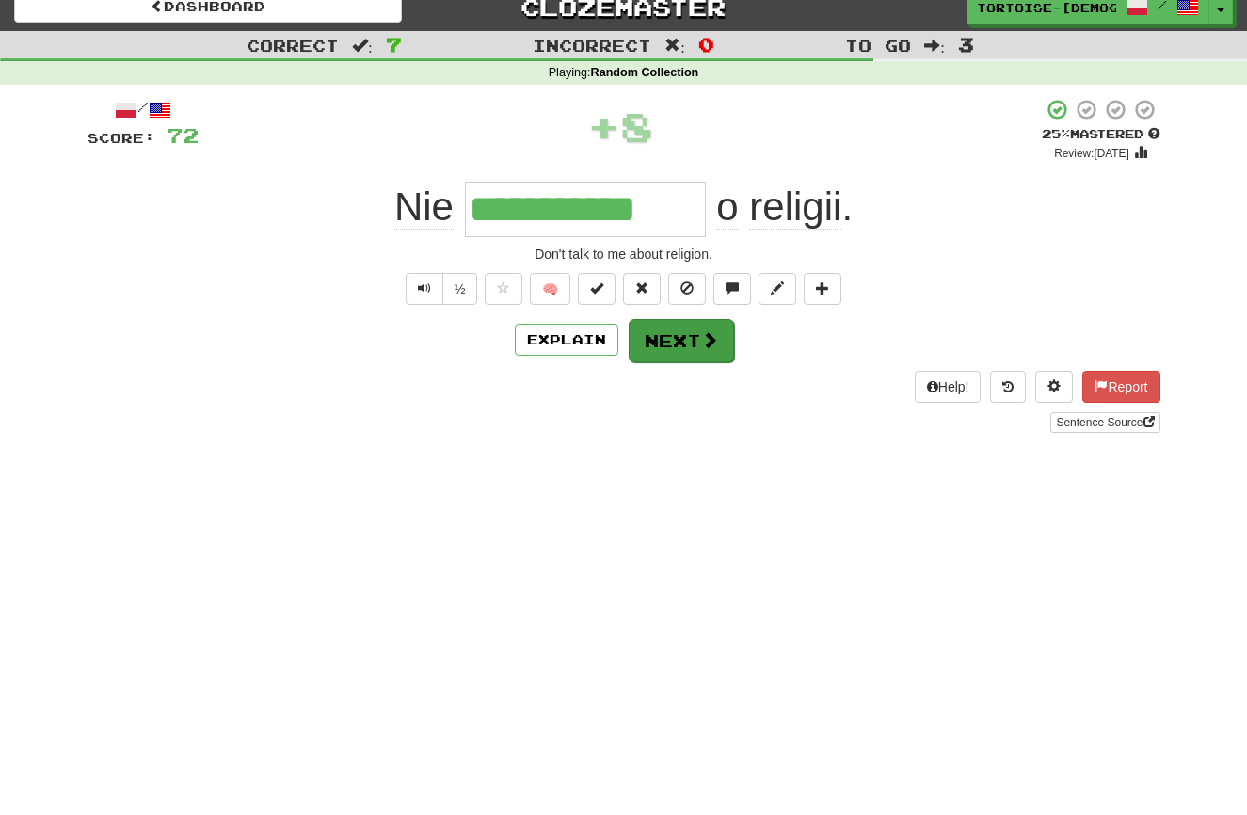
click at [669, 335] on button "Next" at bounding box center [680, 340] width 105 height 43
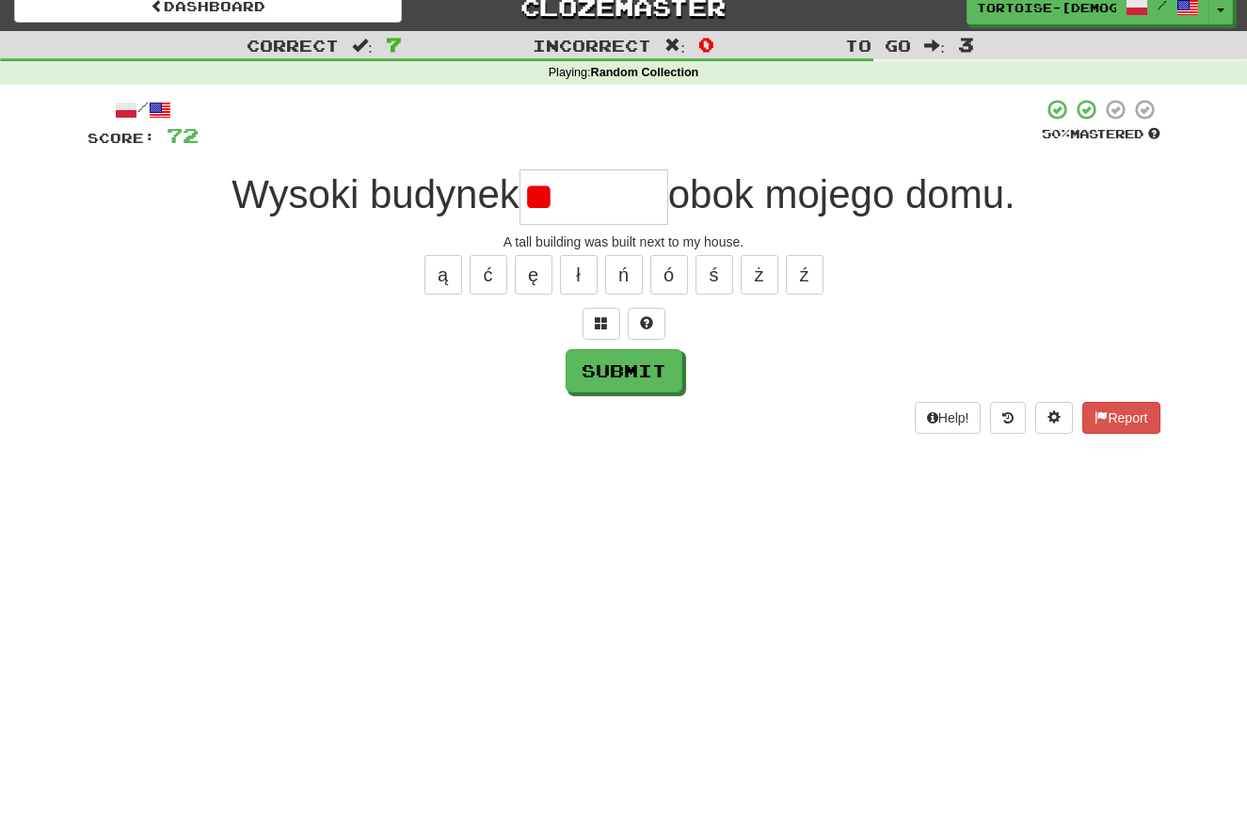
type input "*"
click at [1109, 420] on button "Report" at bounding box center [1120, 418] width 77 height 32
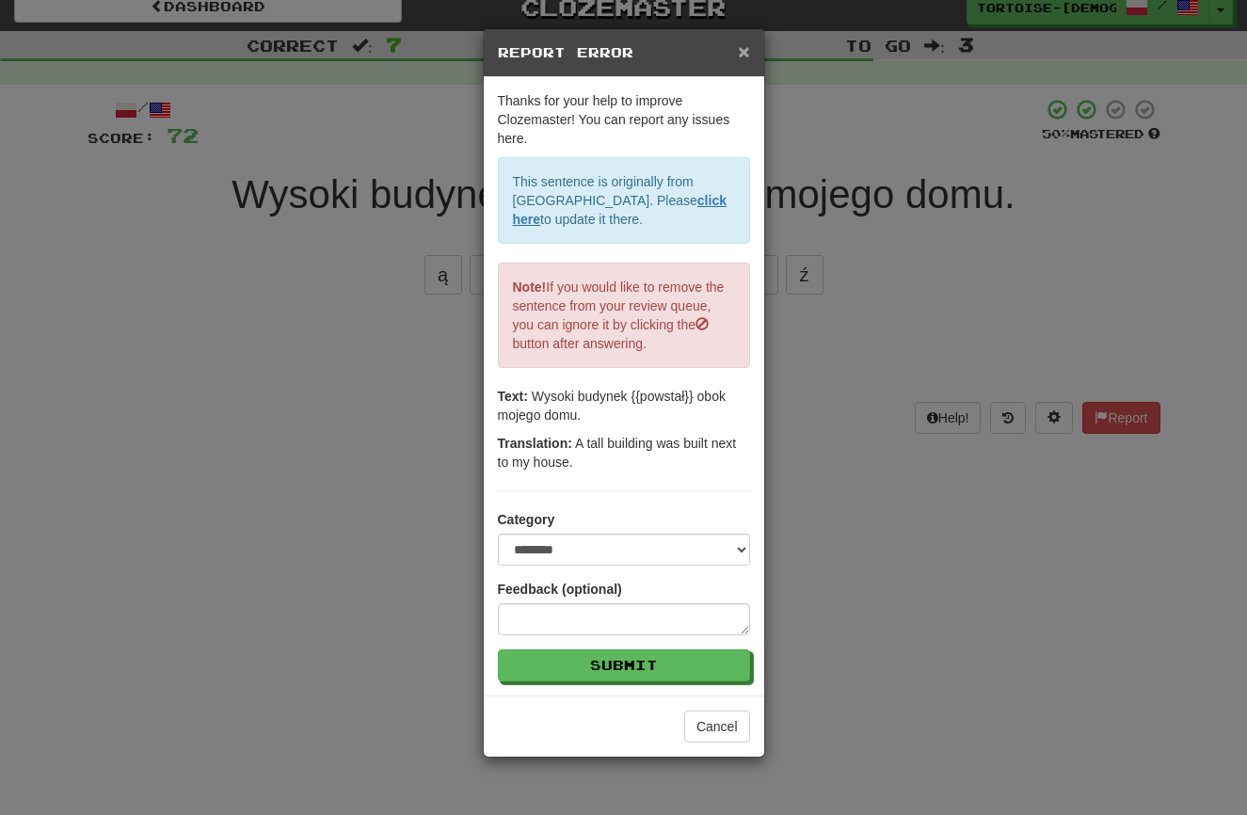
click at [743, 48] on span "×" at bounding box center [743, 51] width 11 height 22
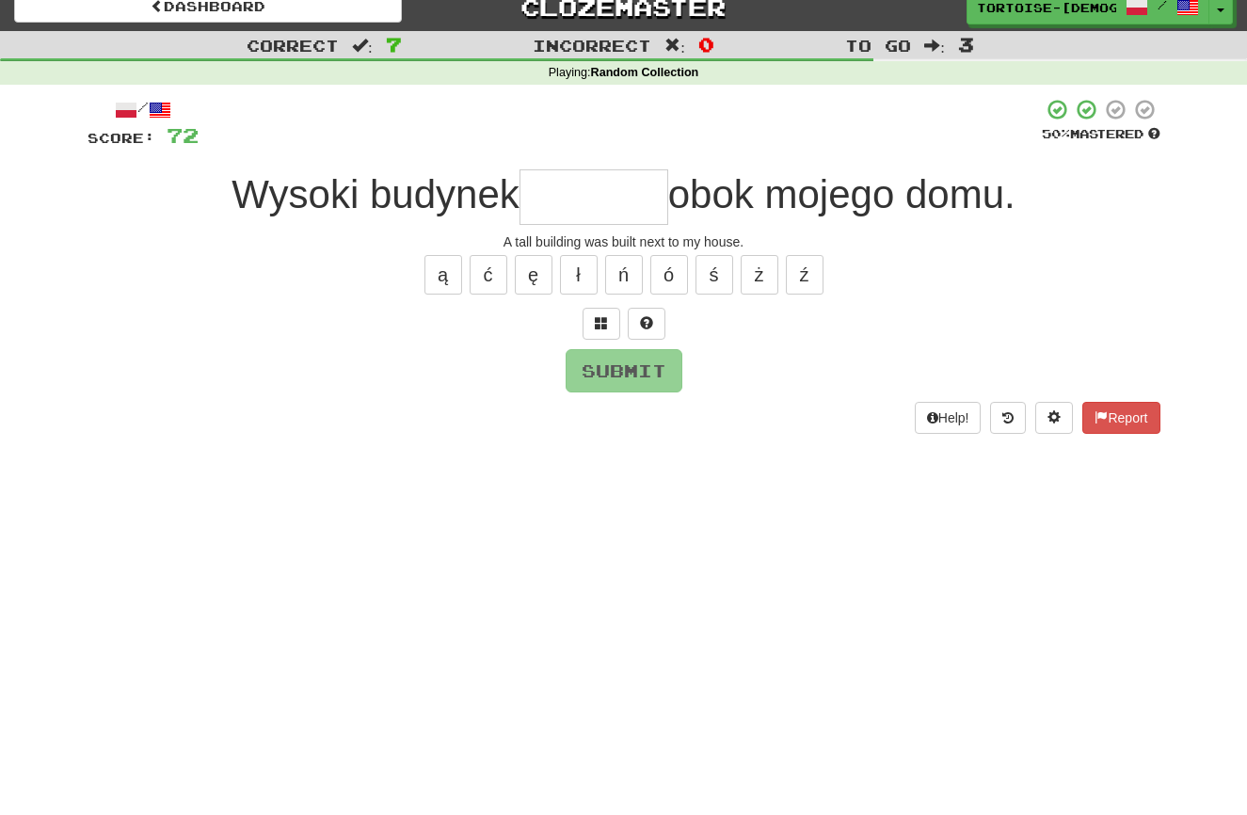
click at [633, 198] on input "text" at bounding box center [593, 197] width 149 height 56
type input "*"
click at [587, 270] on button "ł" at bounding box center [579, 275] width 38 height 40
type input "*******"
click at [621, 362] on button "Submit" at bounding box center [624, 371] width 117 height 43
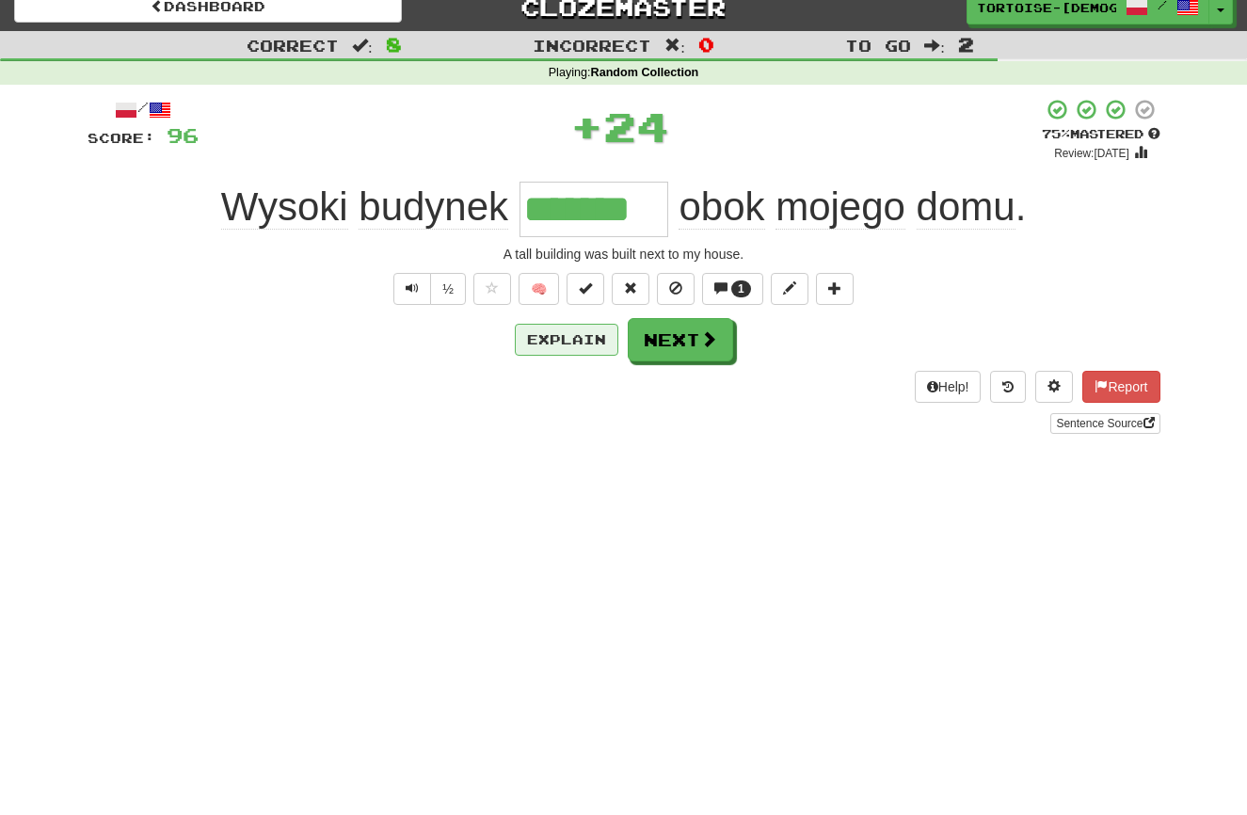
click at [546, 333] on button "Explain" at bounding box center [566, 340] width 103 height 32
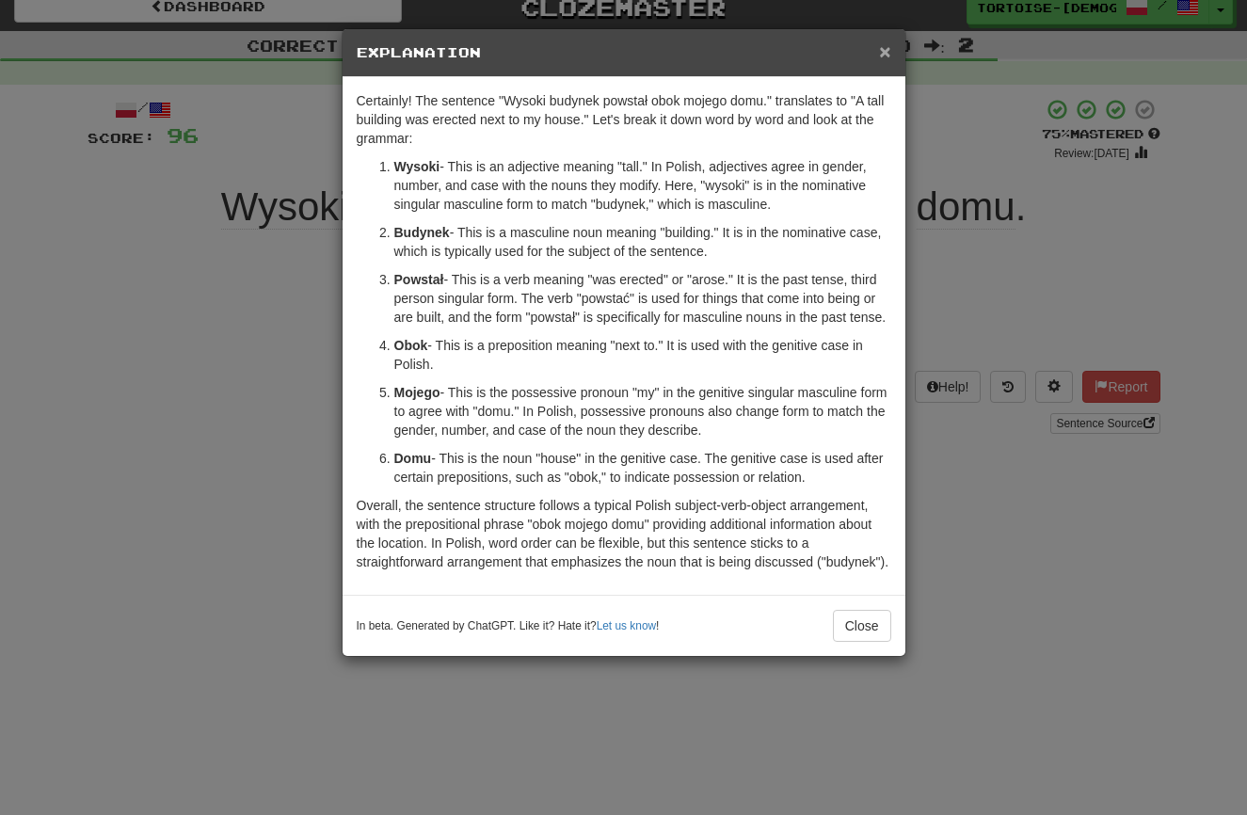
click at [886, 49] on span "×" at bounding box center [884, 51] width 11 height 22
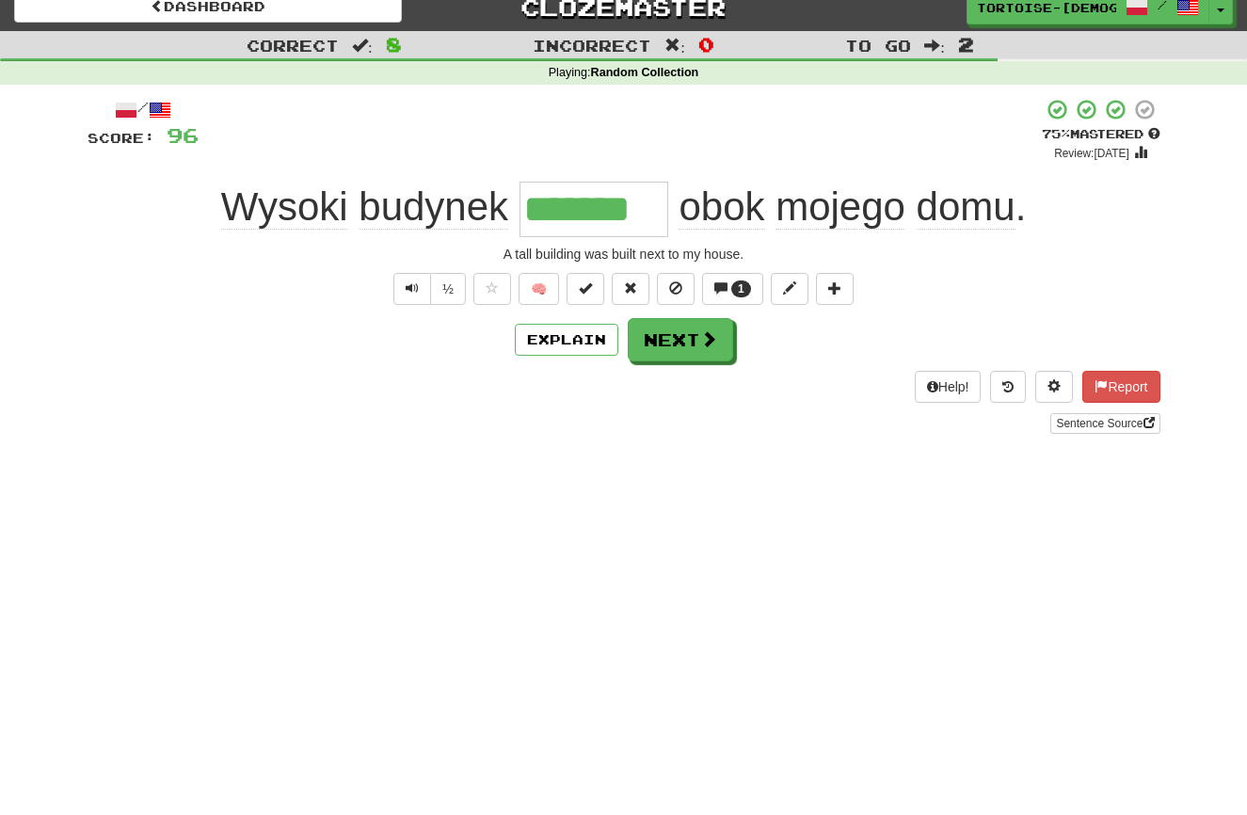
click at [661, 343] on button "Next" at bounding box center [679, 339] width 105 height 43
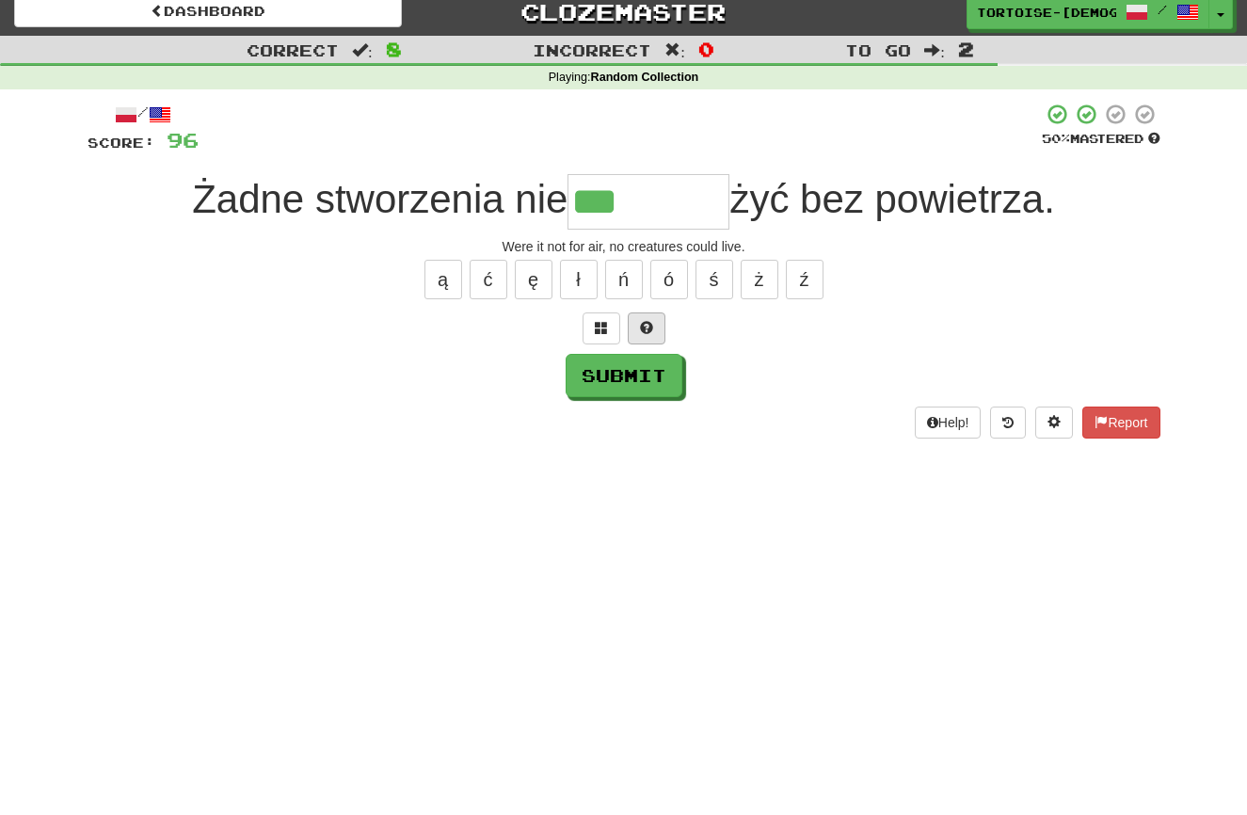
scroll to position [9, 0]
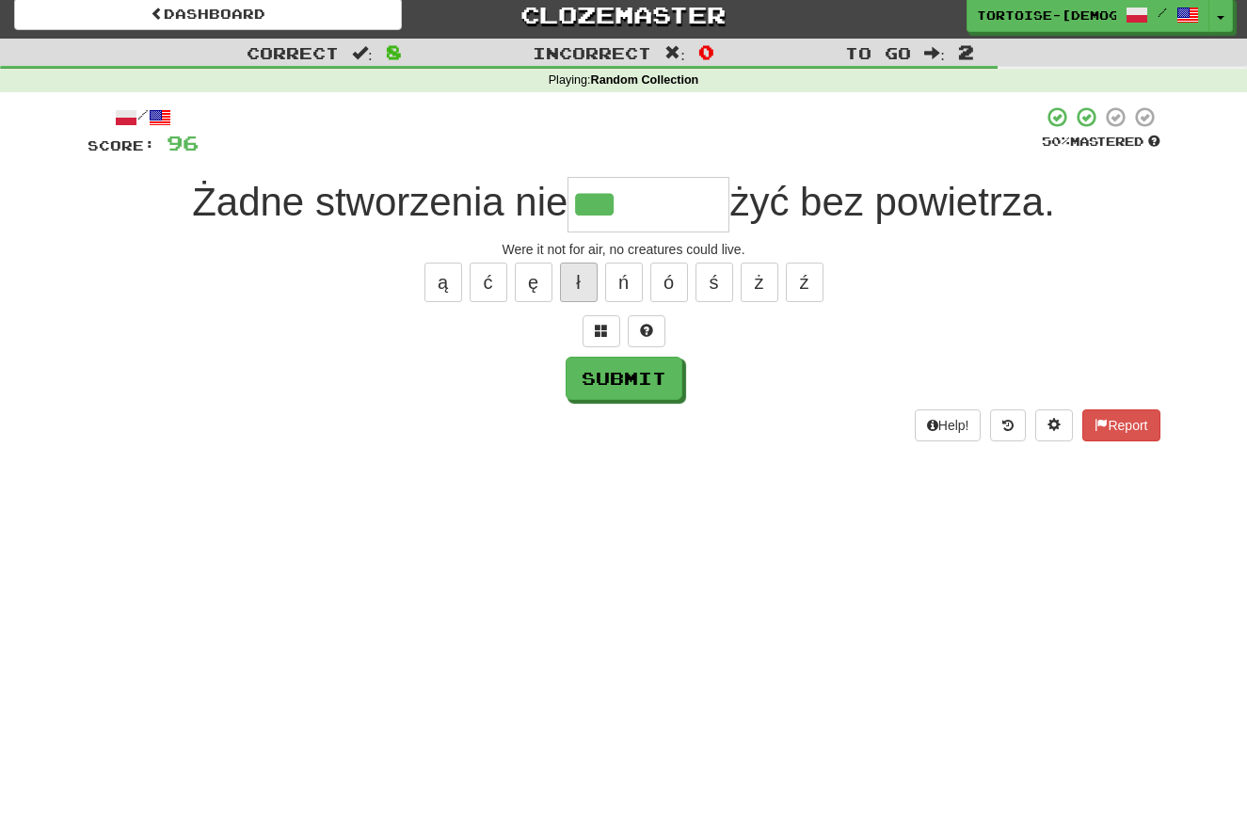
click at [584, 277] on button "ł" at bounding box center [579, 282] width 38 height 40
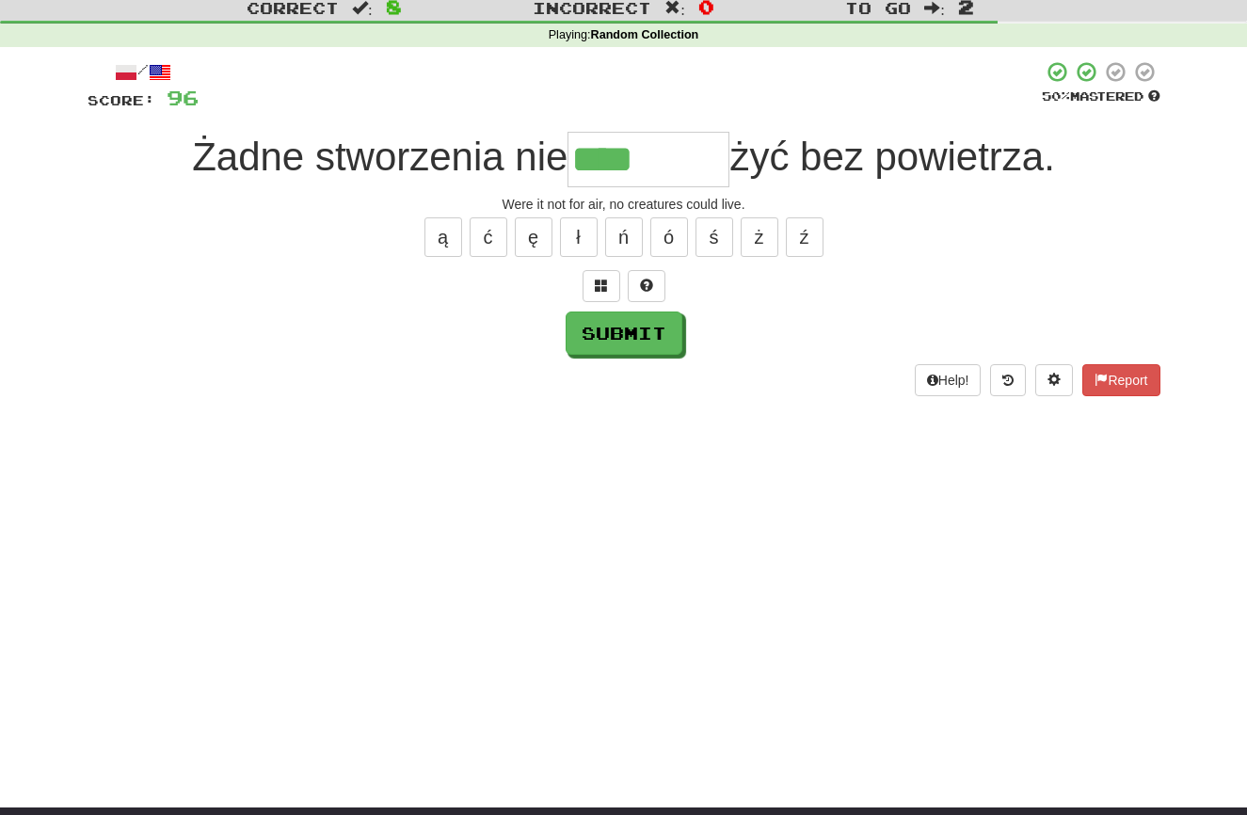
scroll to position [61, 0]
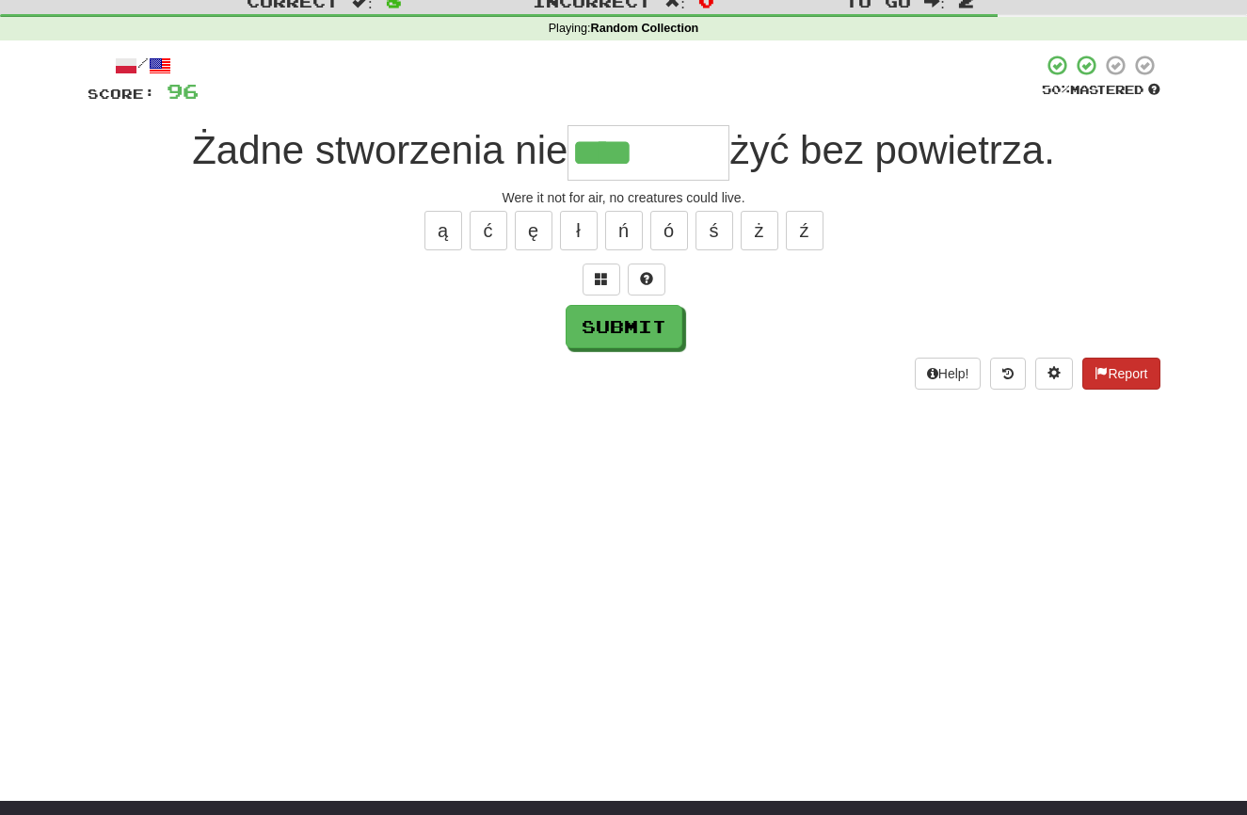
click at [1116, 370] on button "Report" at bounding box center [1120, 373] width 77 height 32
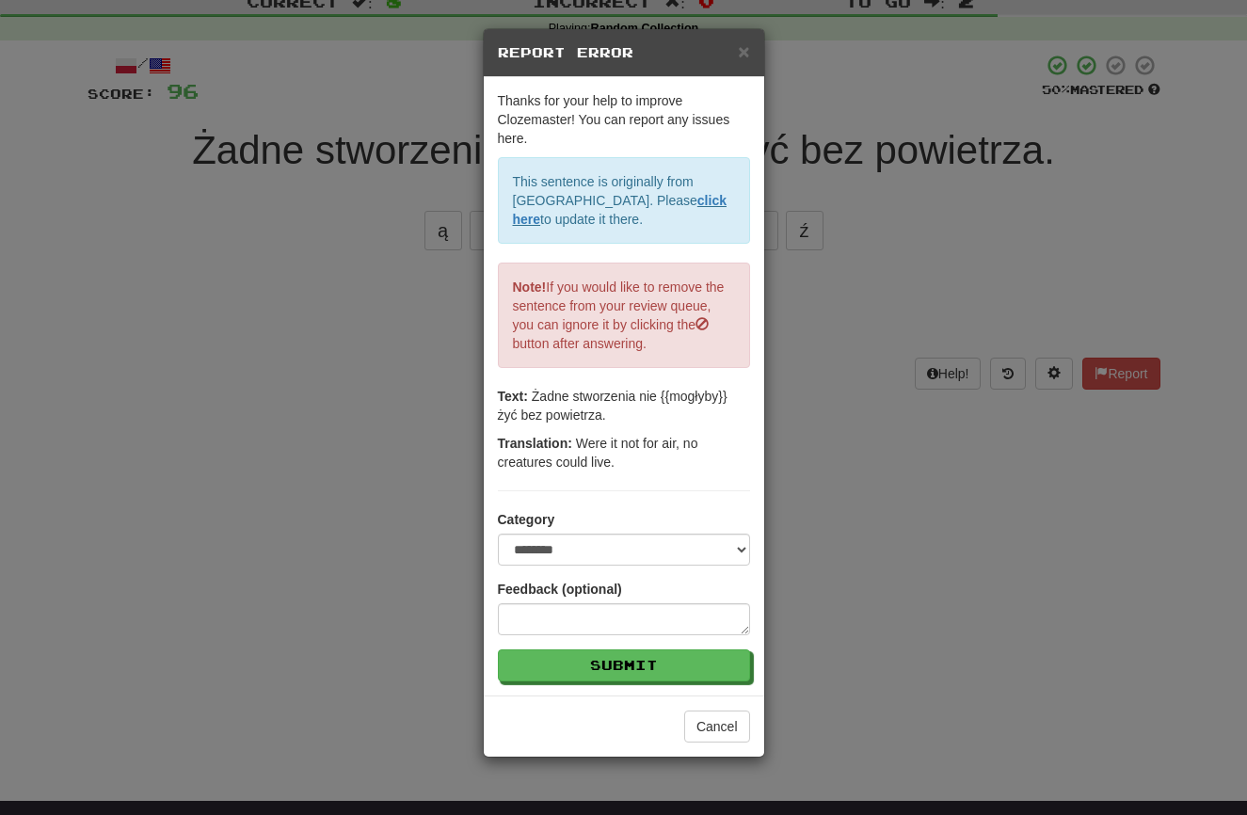
click at [734, 50] on h5 "Report Error" at bounding box center [624, 52] width 252 height 19
click at [739, 51] on span "×" at bounding box center [743, 51] width 11 height 22
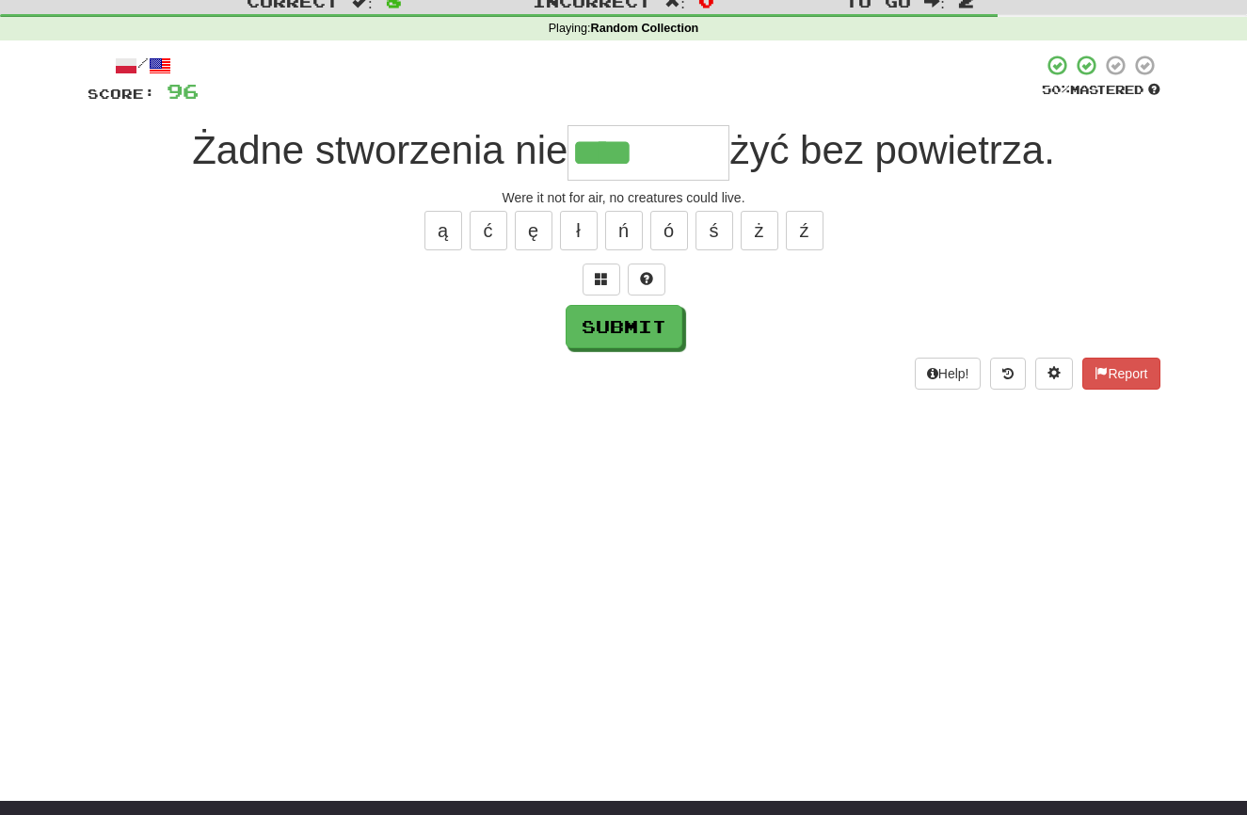
click at [656, 156] on input "****" at bounding box center [648, 153] width 162 height 56
type input "*******"
click at [614, 325] on button "Submit" at bounding box center [624, 327] width 117 height 43
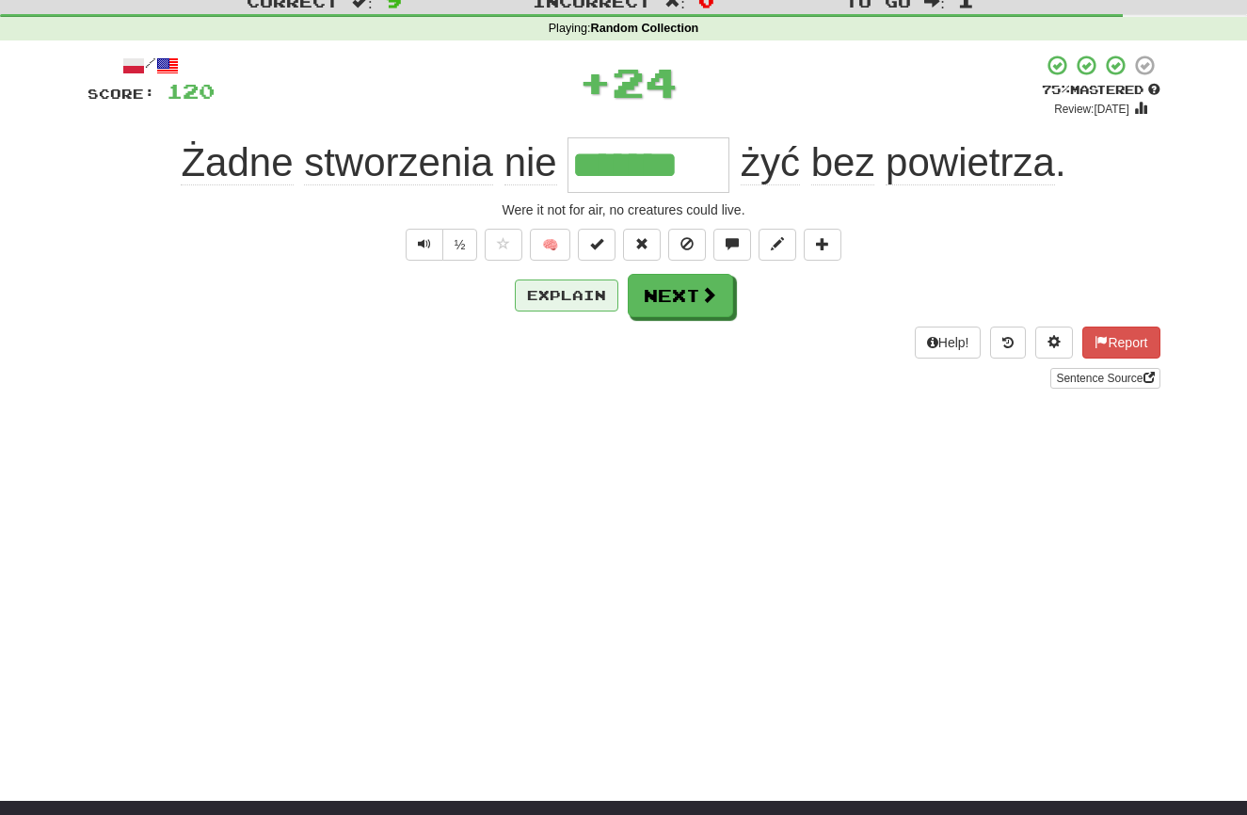
click at [570, 299] on button "Explain" at bounding box center [566, 295] width 103 height 32
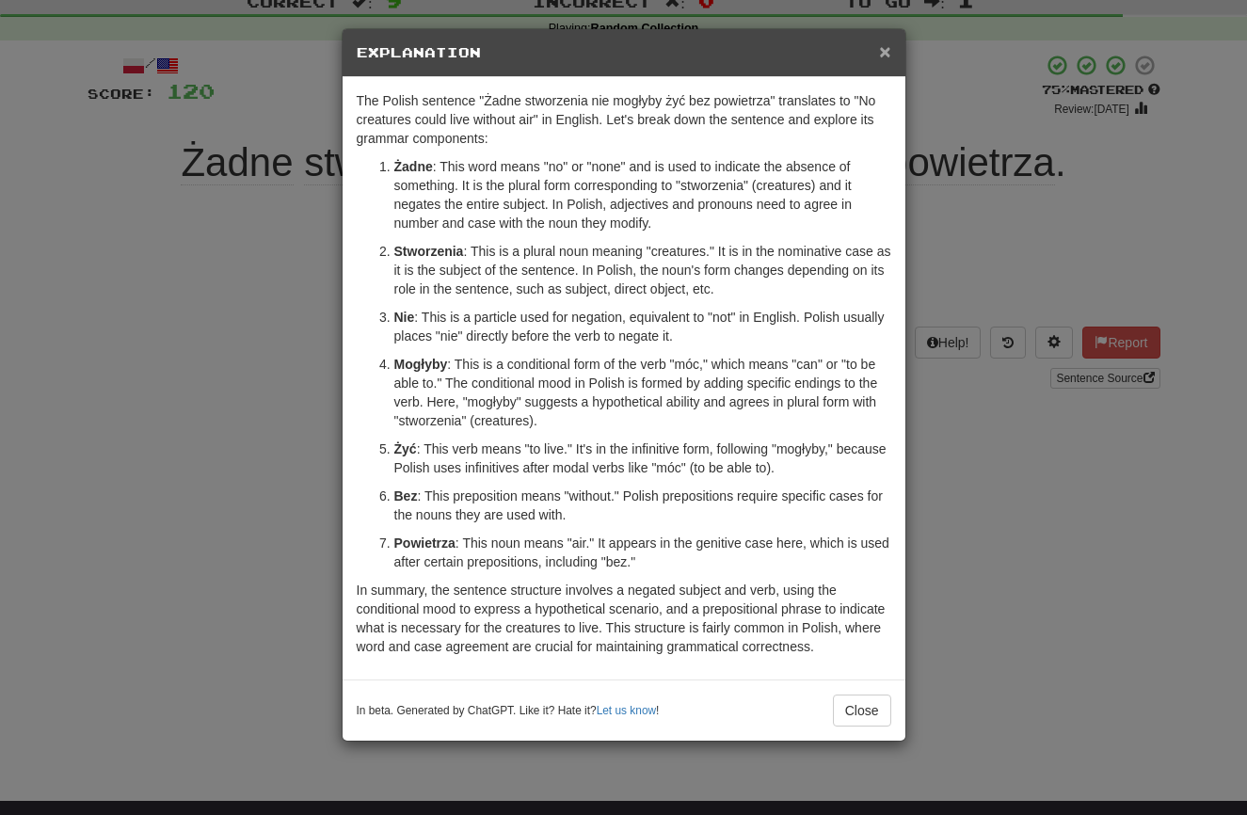
click at [884, 47] on span "×" at bounding box center [884, 51] width 11 height 22
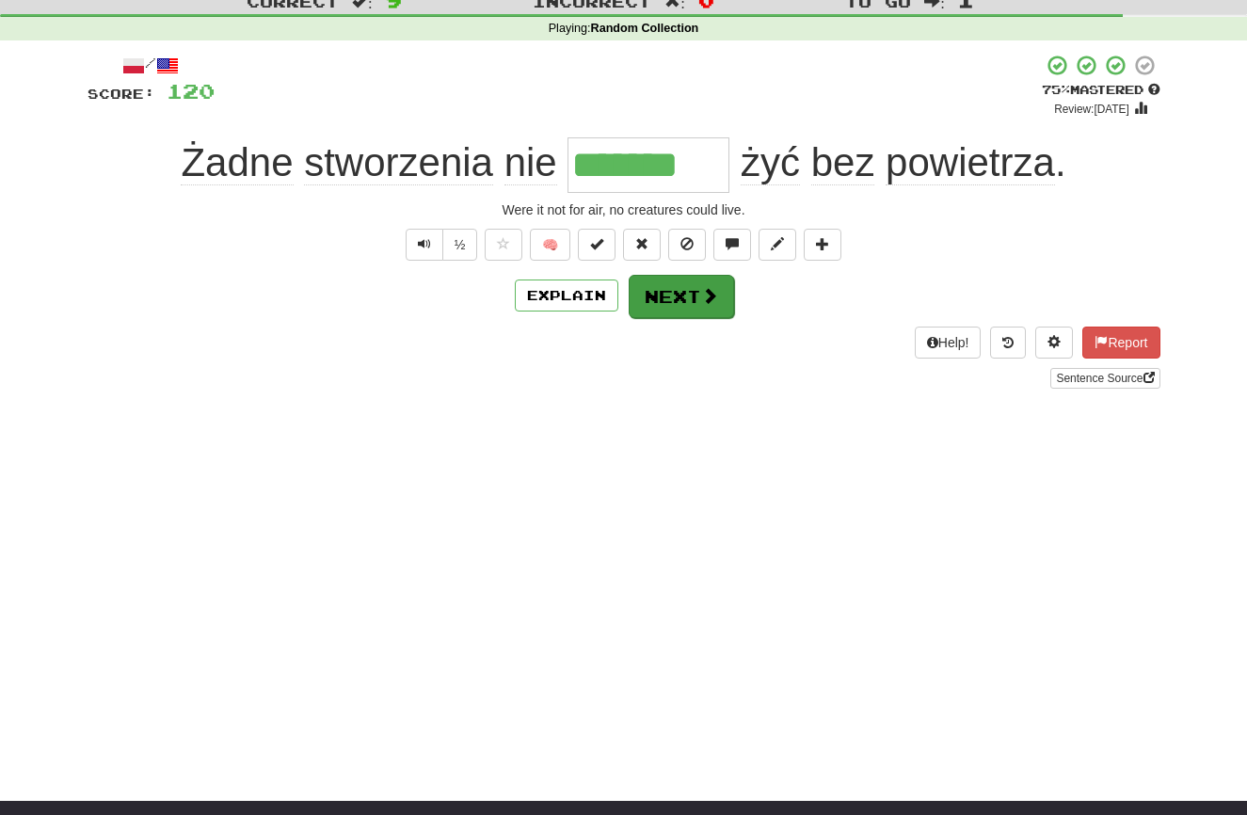
click at [681, 305] on button "Next" at bounding box center [680, 296] width 105 height 43
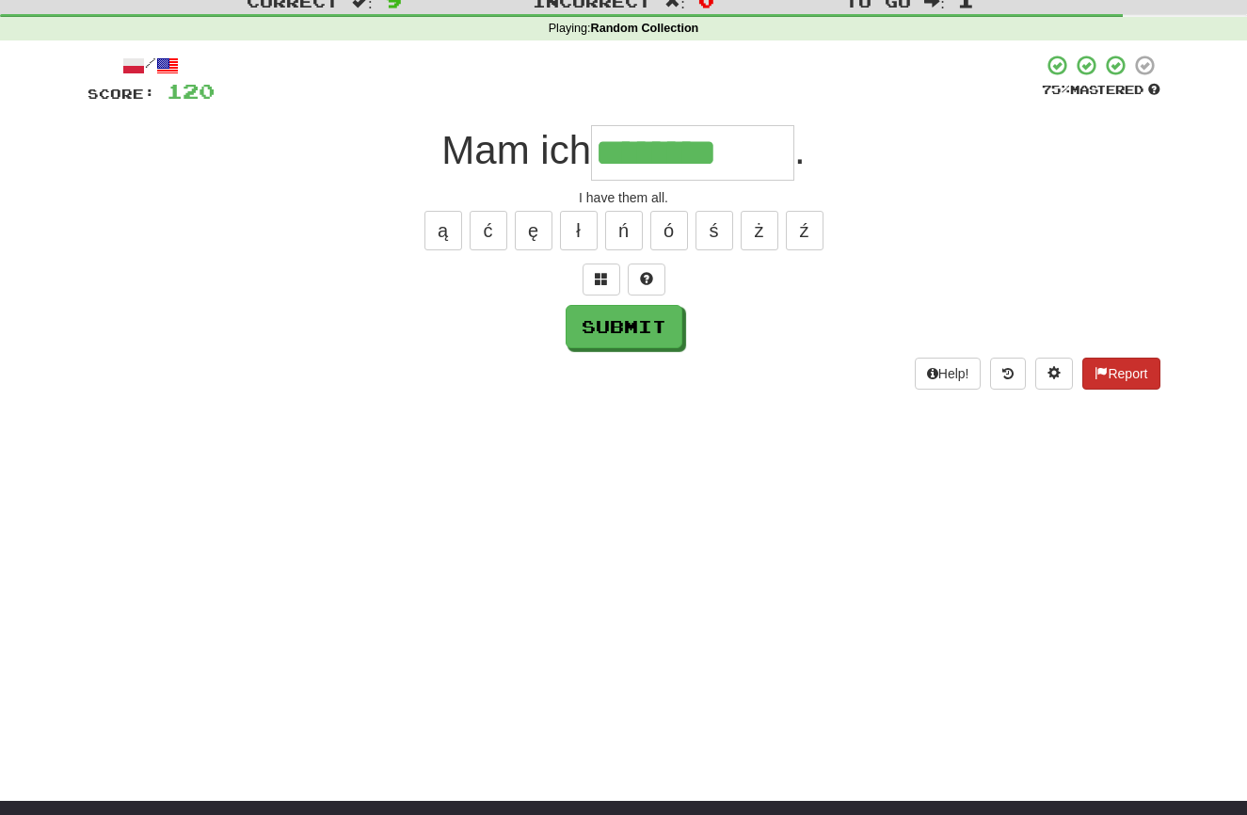
click at [1118, 360] on div "/ Score: 120 75 % Mastered Mam ich ******** . I have them all. ą ć ę ł ń ó ś ż …" at bounding box center [623, 221] width 1072 height 335
click at [1118, 368] on button "Report" at bounding box center [1120, 373] width 77 height 32
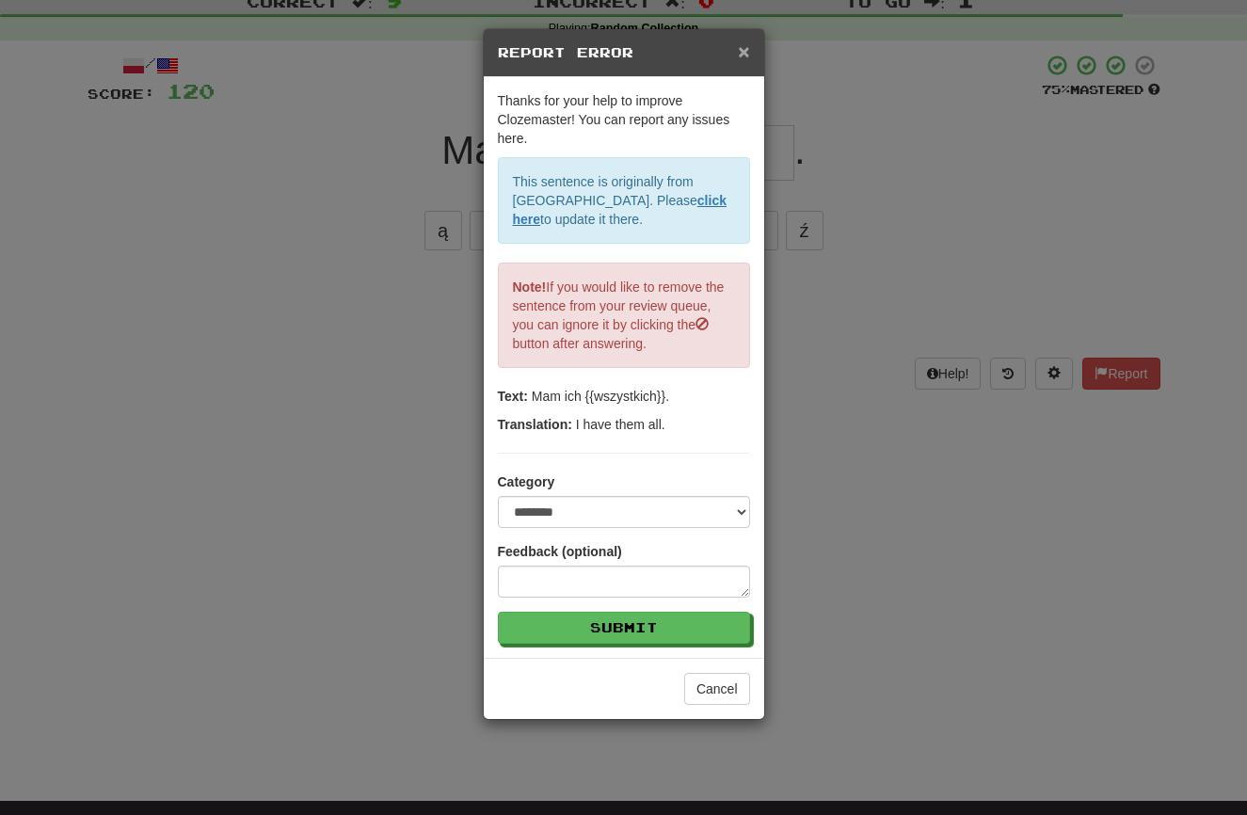
click at [739, 53] on span "×" at bounding box center [743, 51] width 11 height 22
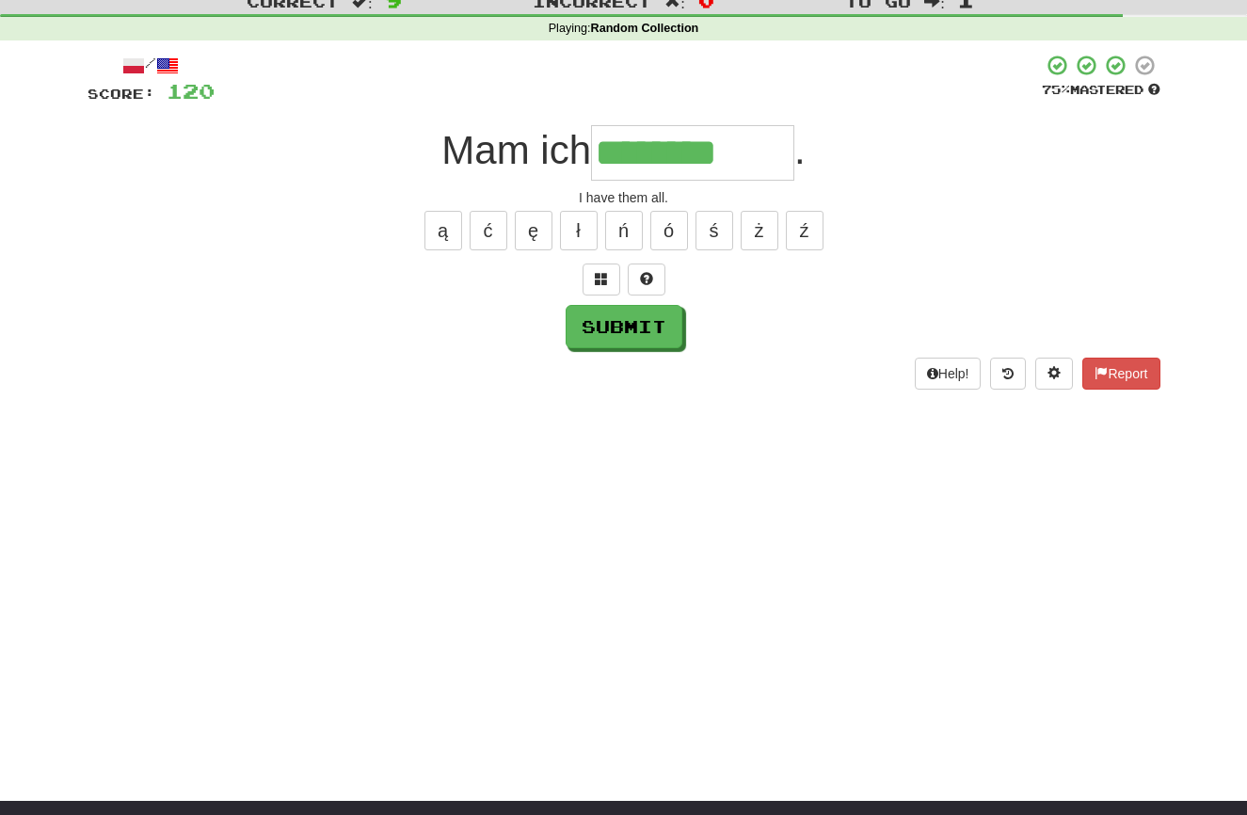
click at [763, 150] on input "********" at bounding box center [692, 153] width 203 height 56
type input "**********"
click at [596, 326] on button "Submit" at bounding box center [624, 327] width 117 height 43
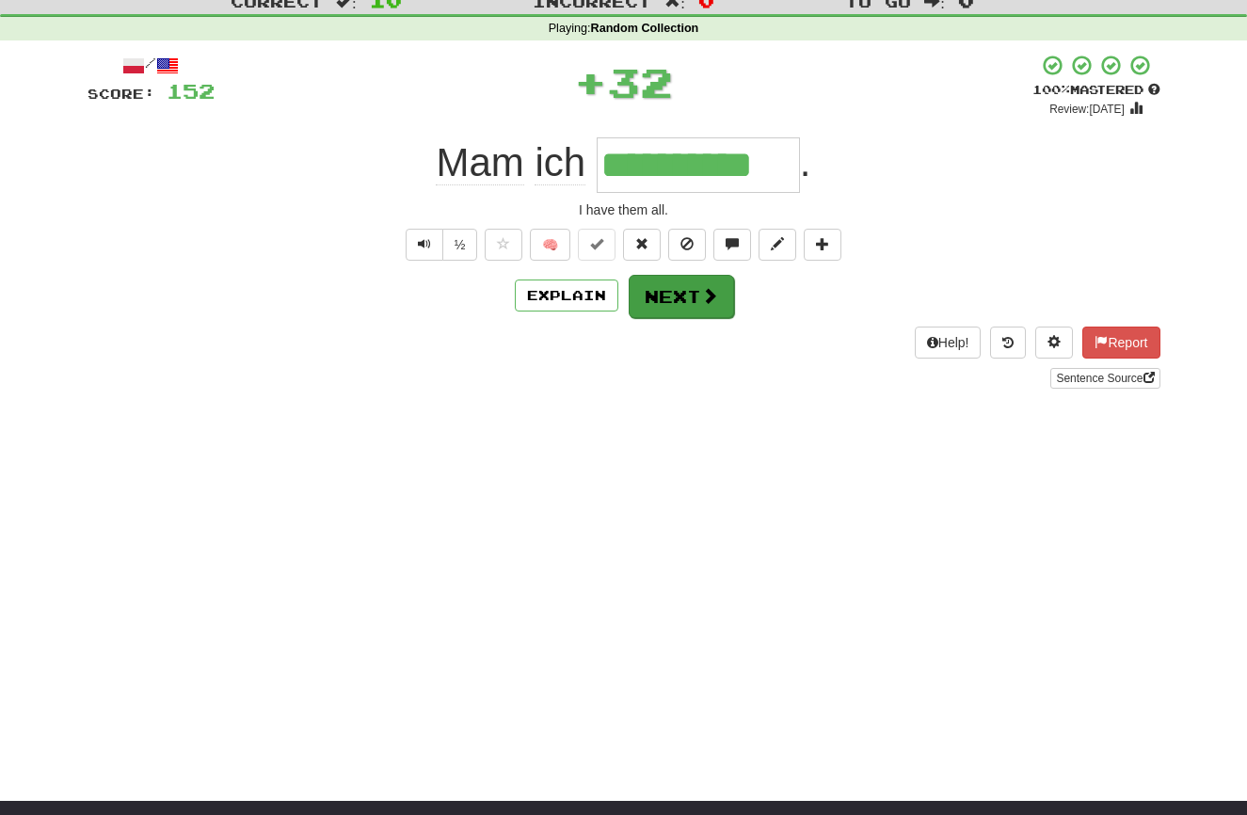
click at [676, 291] on button "Next" at bounding box center [680, 296] width 105 height 43
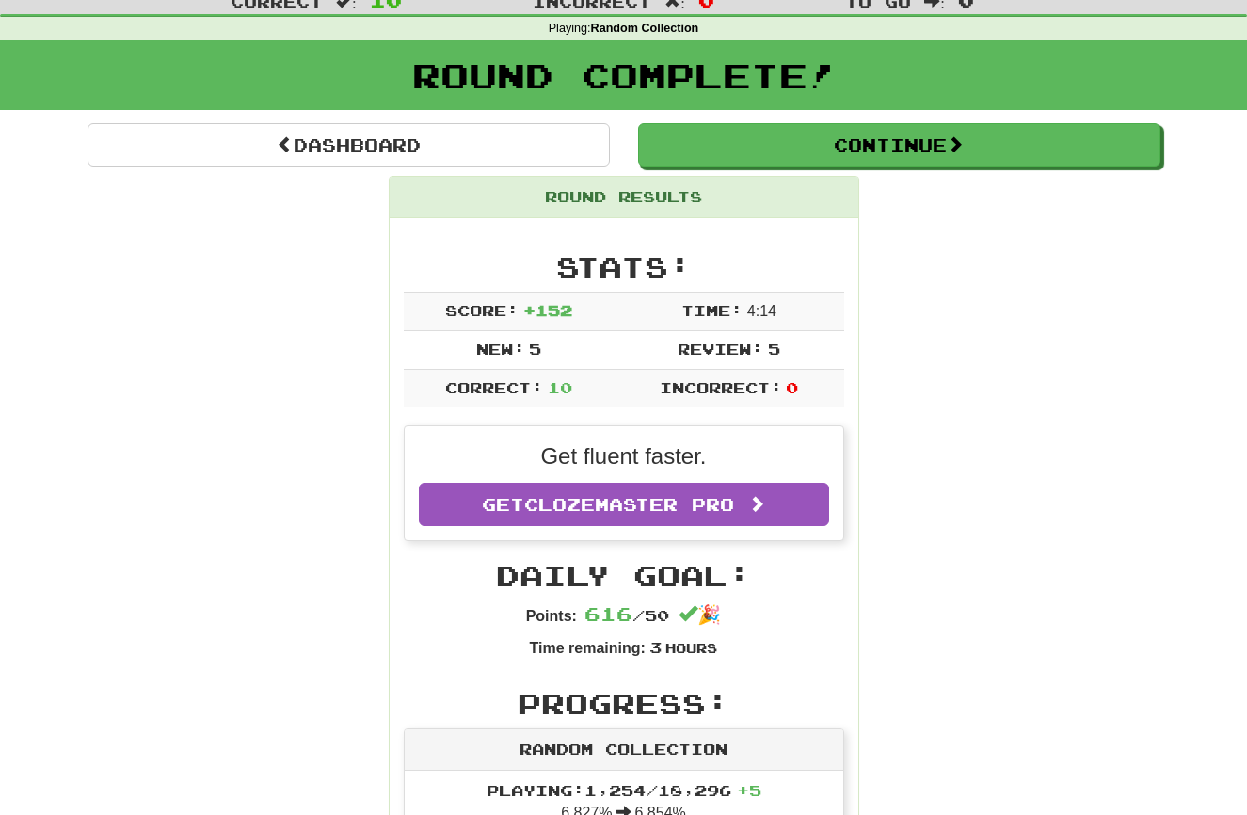
click at [723, 150] on button "Continue" at bounding box center [899, 144] width 522 height 43
